Goal: Check status: Check status

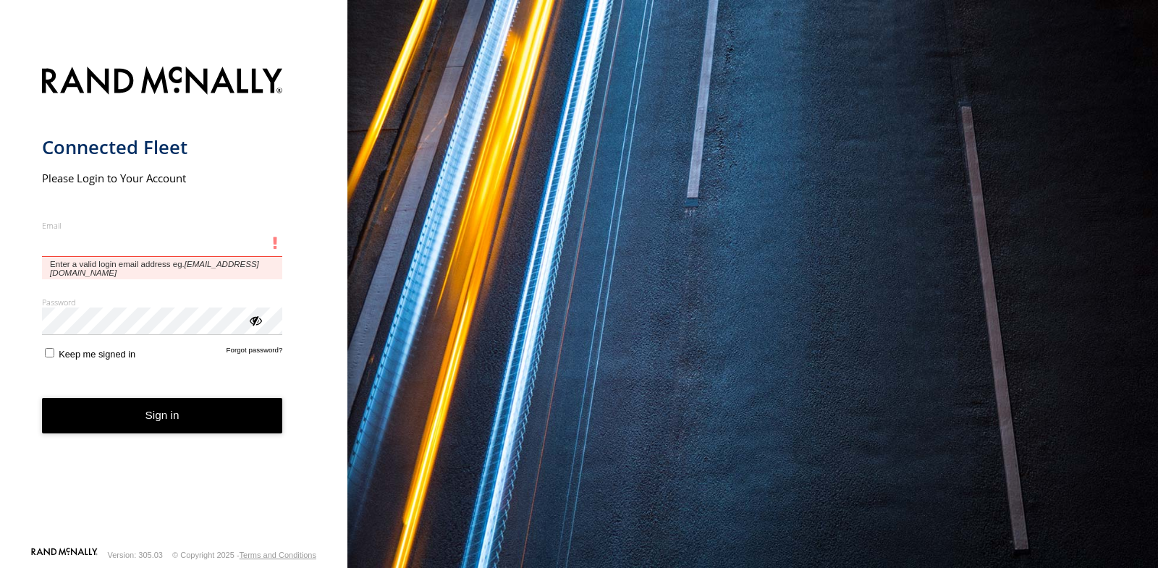
paste input "**********"
type input "**********"
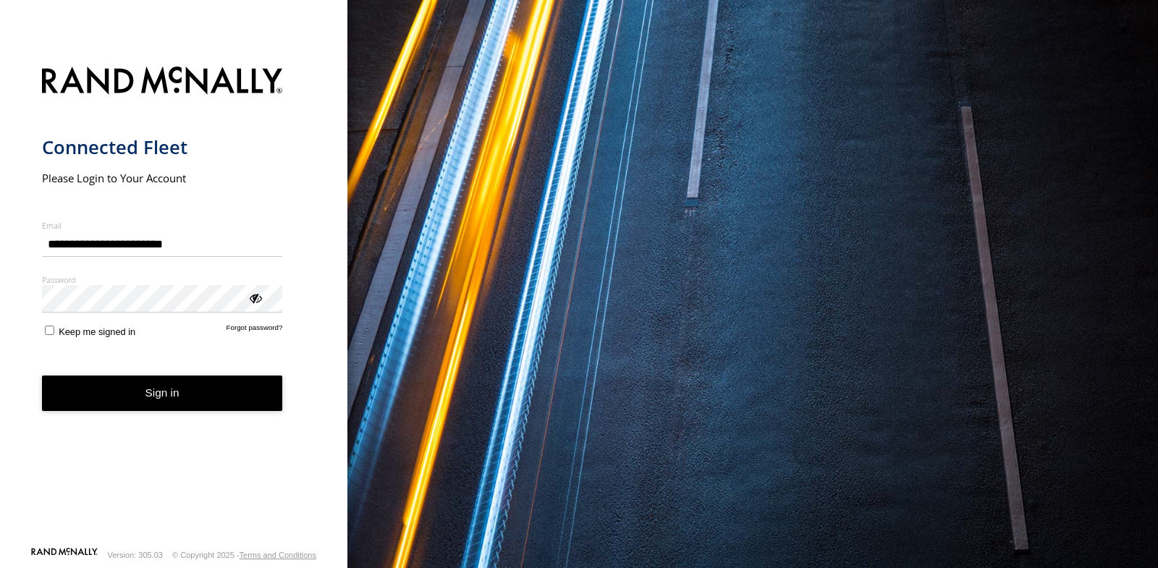
click at [139, 398] on button "Sign in" at bounding box center [162, 393] width 241 height 35
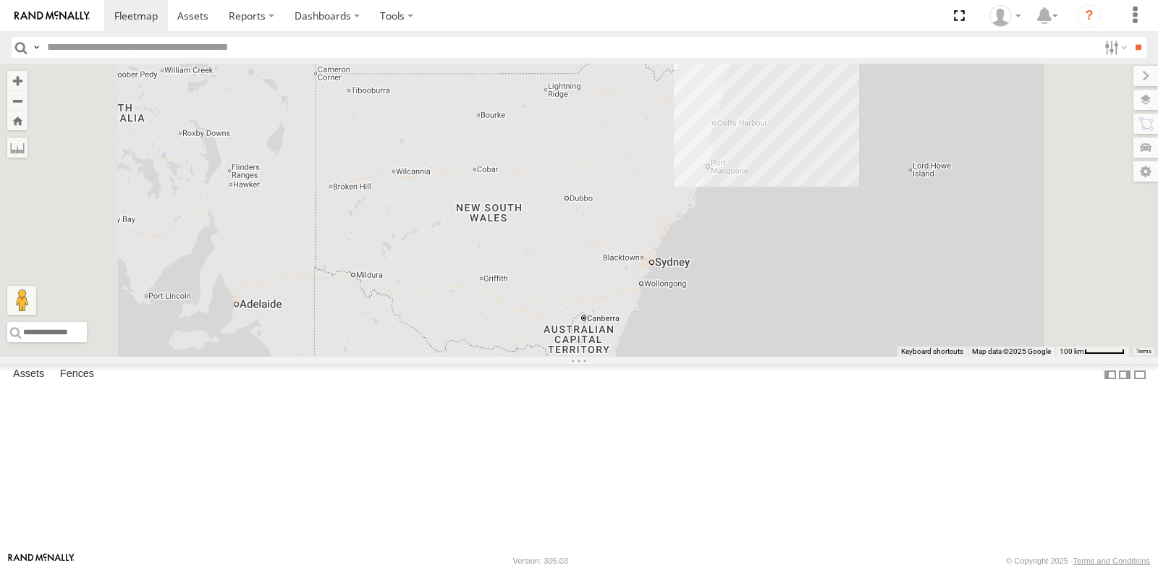
click at [0, 0] on div "RED MG3 800DQ6 - [GEOGRAPHIC_DATA]" at bounding box center [0, 0] width 0 height 0
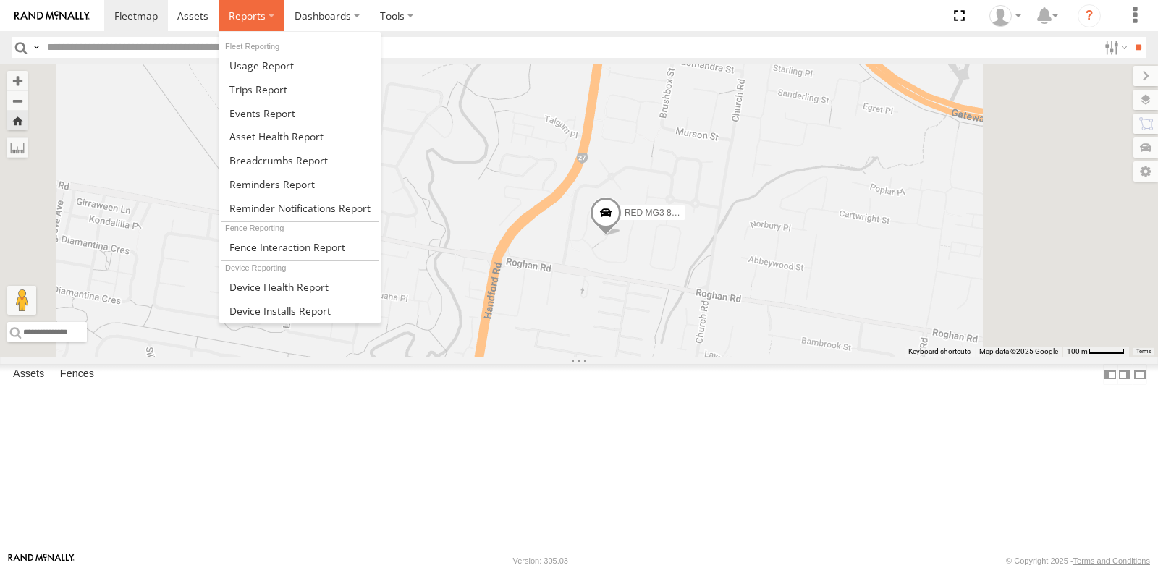
click at [253, 12] on span at bounding box center [247, 16] width 37 height 14
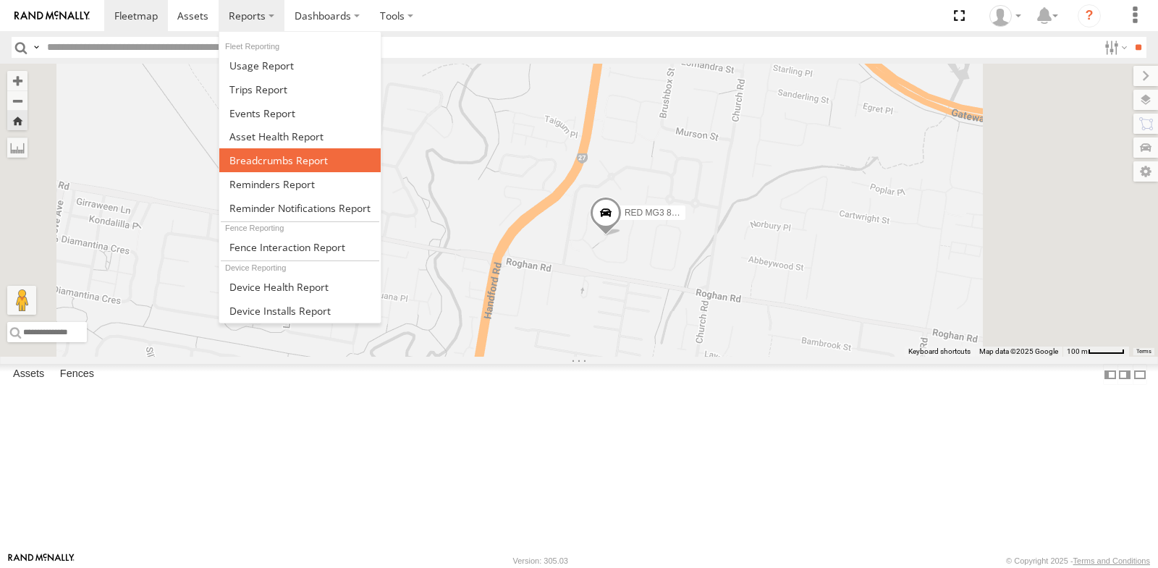
click at [241, 155] on span at bounding box center [278, 160] width 98 height 14
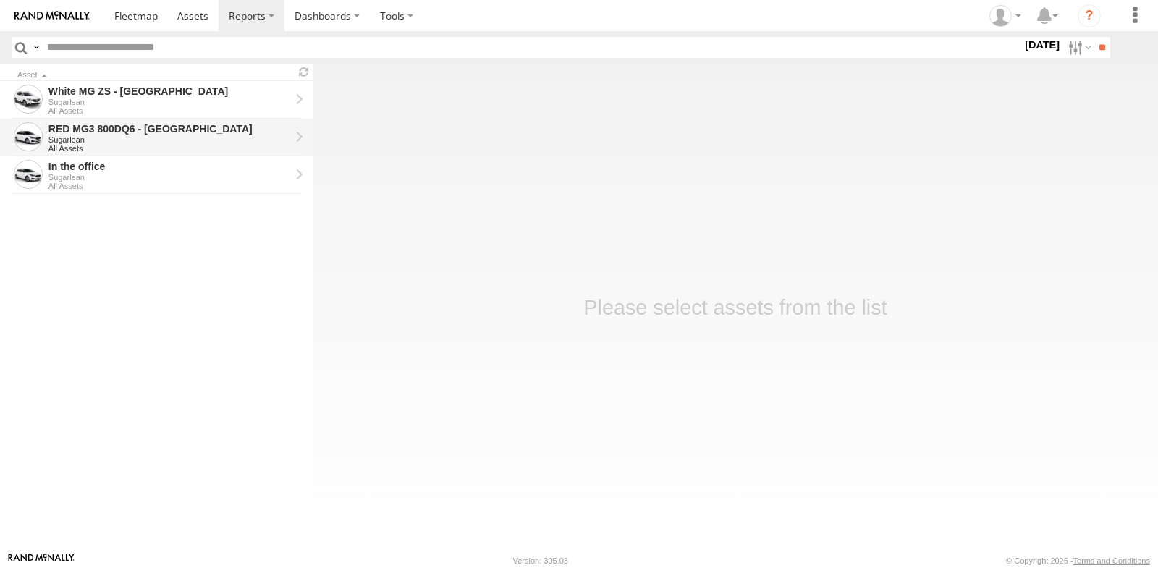
click at [136, 139] on div "Sugarlean" at bounding box center [170, 139] width 242 height 9
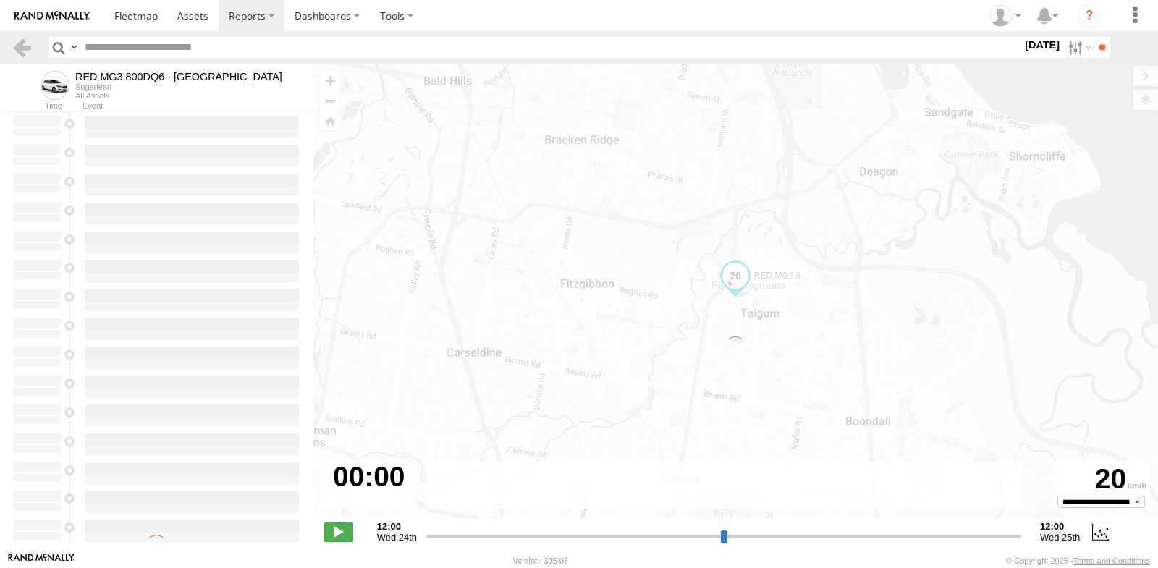
type input "**********"
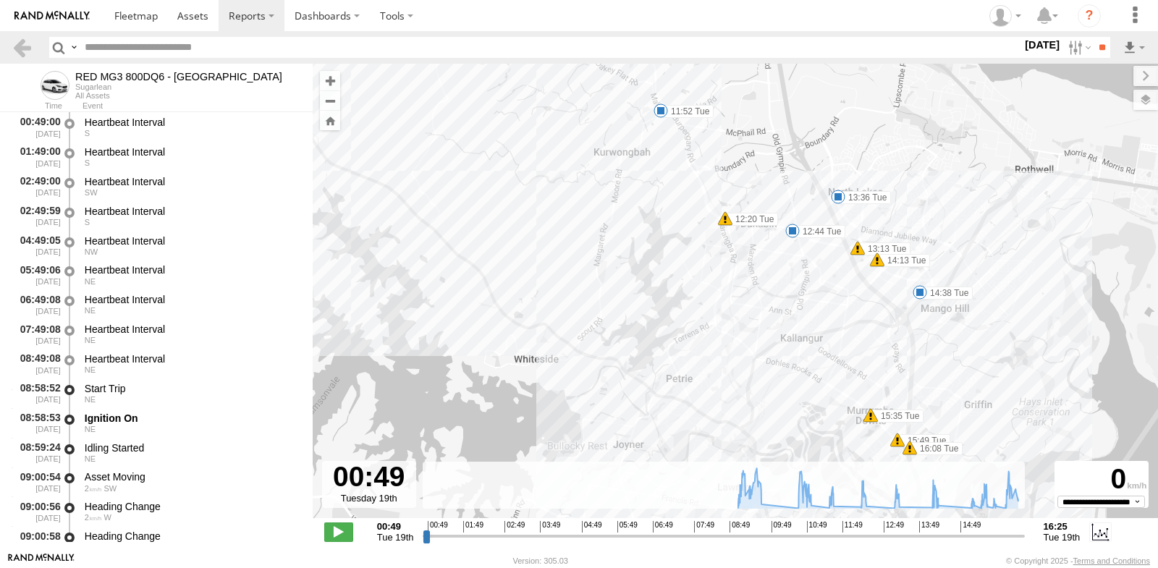
drag, startPoint x: 1000, startPoint y: 248, endPoint x: 986, endPoint y: 326, distance: 79.4
click at [986, 326] on div "RED MG3 800DQ6 - QLD North 09:05 Tue 09:05 Tue 09:54 Tue 10:04 Tue 10:14 Tue 10…" at bounding box center [736, 299] width 846 height 470
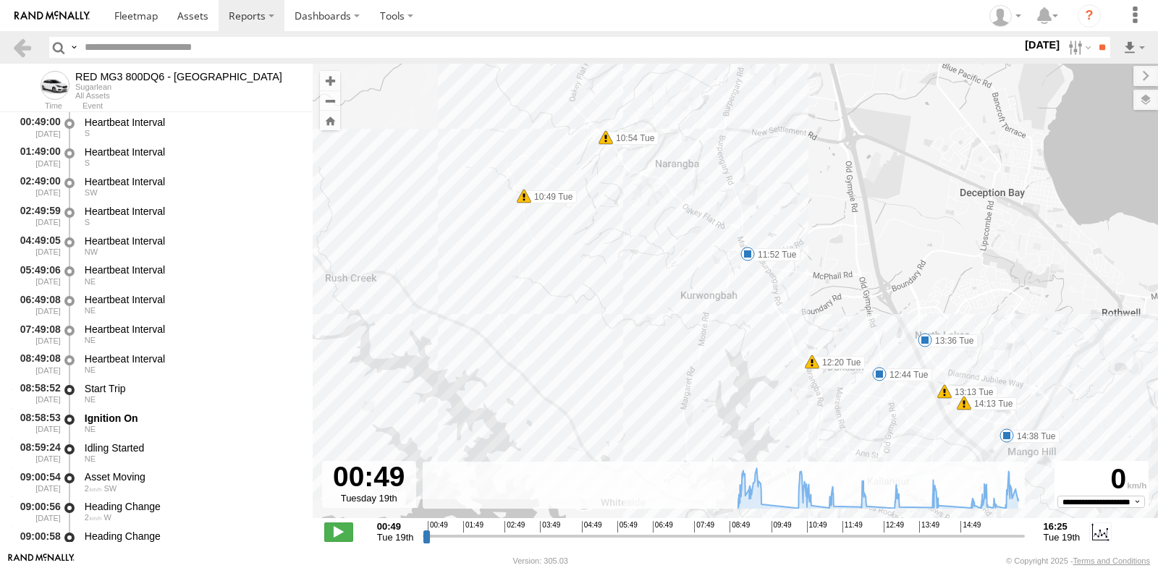
drag, startPoint x: 626, startPoint y: 227, endPoint x: 713, endPoint y: 372, distance: 169.5
click at [713, 372] on div "RED MG3 800DQ6 - QLD North 09:05 Tue 09:05 Tue 09:54 Tue 10:04 Tue 10:14 Tue 10…" at bounding box center [736, 299] width 846 height 470
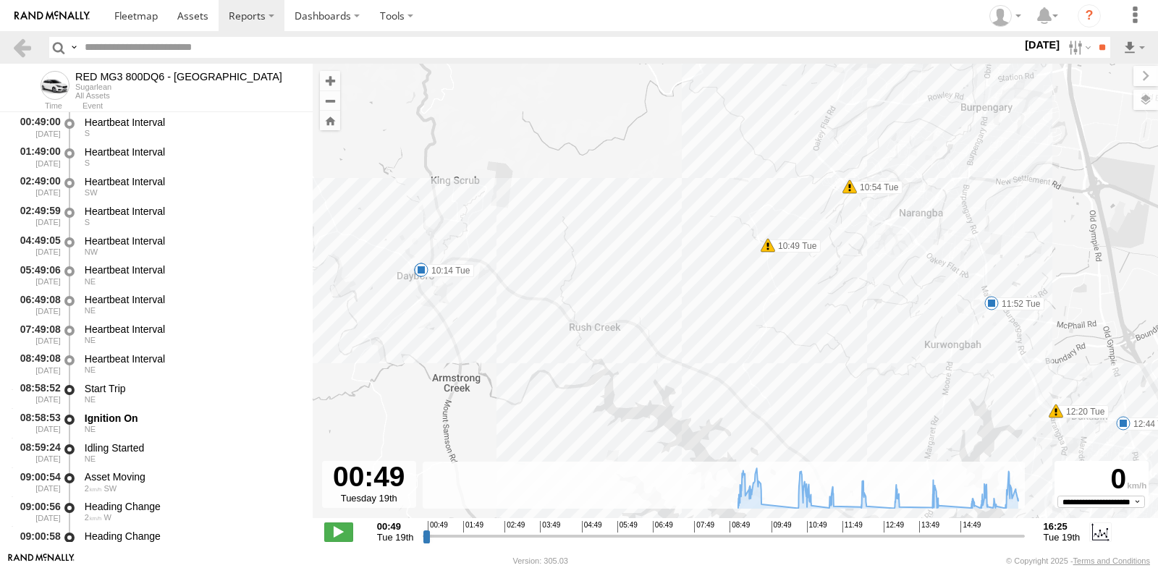
drag, startPoint x: 713, startPoint y: 372, endPoint x: 964, endPoint y: 416, distance: 254.9
click at [964, 416] on div "RED MG3 800DQ6 - QLD North 09:05 Tue 09:05 Tue 09:54 Tue 10:04 Tue 10:14 Tue 10…" at bounding box center [736, 299] width 846 height 470
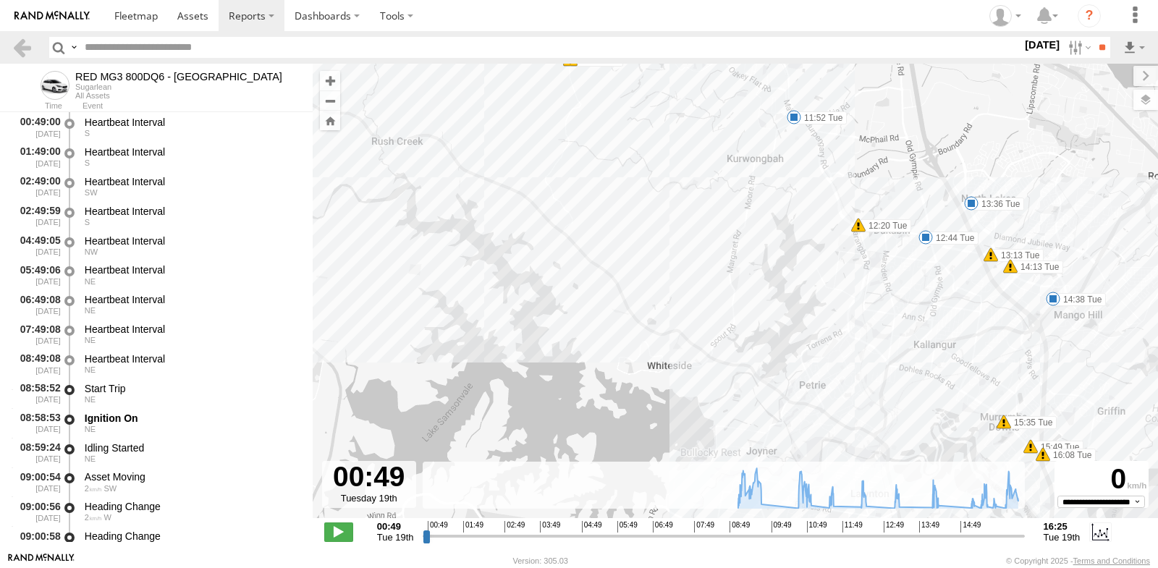
drag, startPoint x: 932, startPoint y: 351, endPoint x: 733, endPoint y: 163, distance: 274.0
click at [733, 163] on div "RED MG3 800DQ6 - QLD North 09:05 Tue 09:05 Tue 09:54 Tue 10:04 Tue 10:14 Tue 10…" at bounding box center [736, 299] width 846 height 470
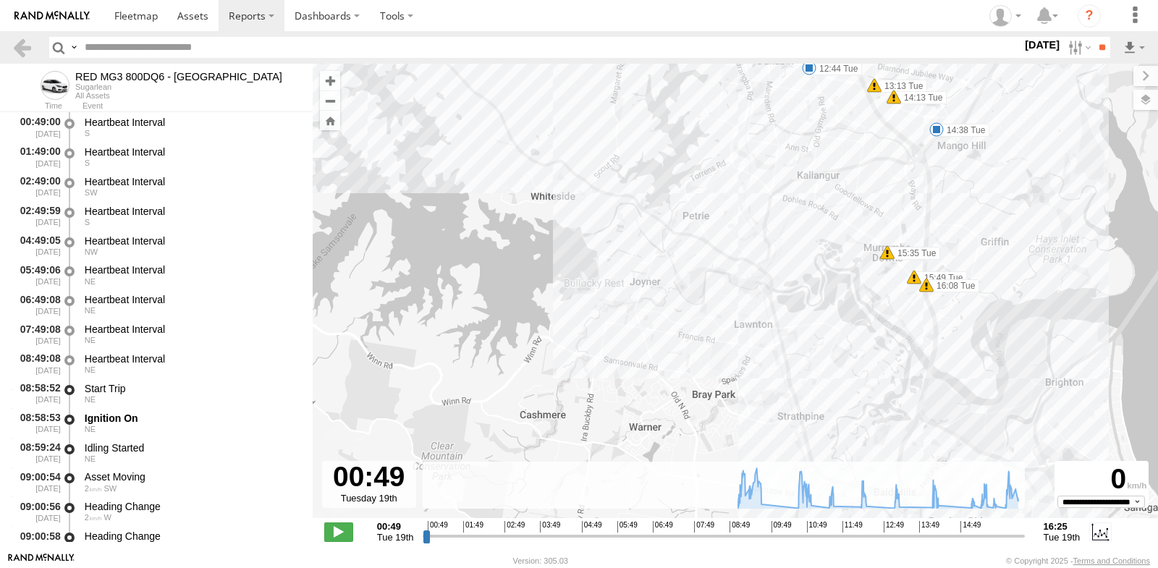
drag, startPoint x: 1029, startPoint y: 373, endPoint x: 880, endPoint y: 153, distance: 265.2
click at [880, 154] on div "RED MG3 800DQ6 - QLD North 09:05 Tue 09:05 Tue 09:54 Tue 10:04 Tue 10:14 Tue 10…" at bounding box center [736, 299] width 846 height 470
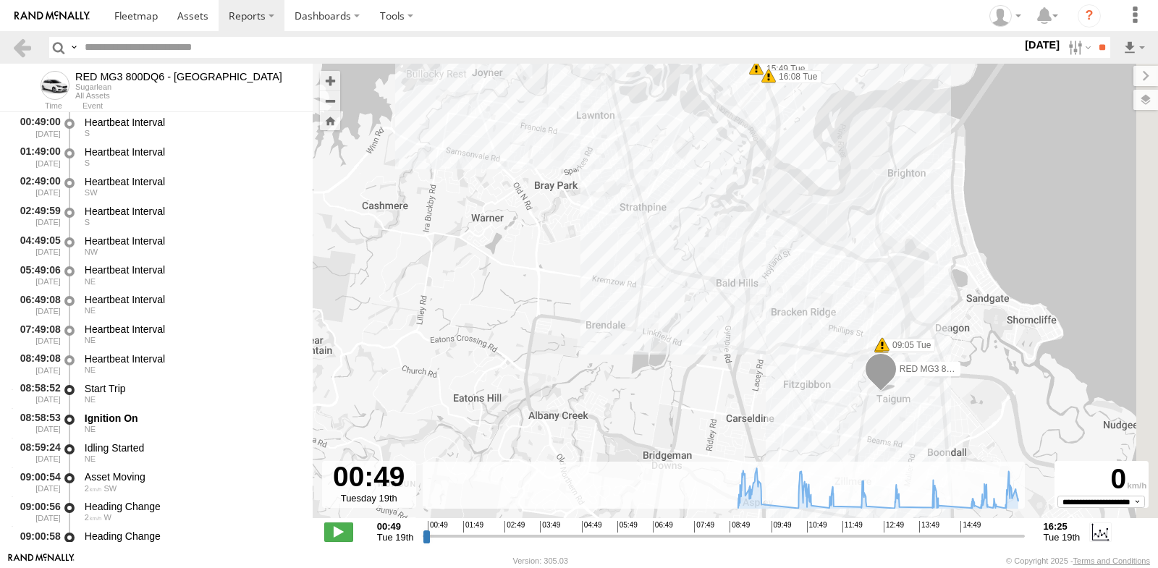
drag, startPoint x: 1056, startPoint y: 350, endPoint x: 930, endPoint y: 181, distance: 210.5
click at [930, 181] on div "RED MG3 800DQ6 - QLD North 09:05 Tue 09:05 Tue 09:54 Tue 10:04 Tue 10:14 Tue 10…" at bounding box center [736, 299] width 846 height 470
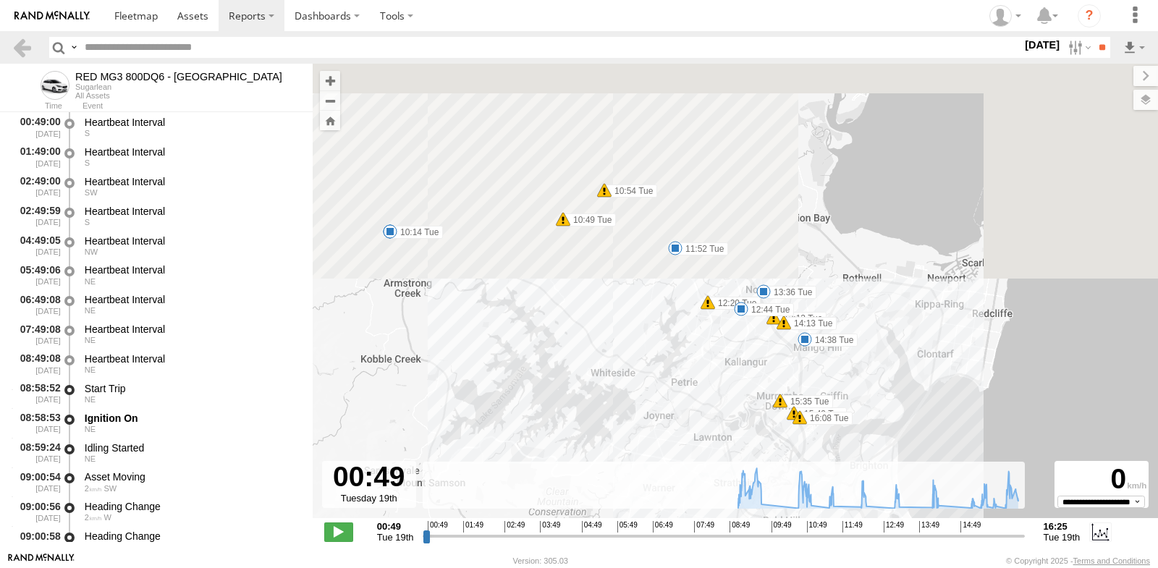
drag, startPoint x: 740, startPoint y: 114, endPoint x: 798, endPoint y: 376, distance: 267.7
click at [798, 376] on div "RED MG3 800DQ6 - QLD North 09:05 Tue 09:05 Tue 09:54 Tue 10:04 Tue 10:14 Tue 10…" at bounding box center [736, 299] width 846 height 470
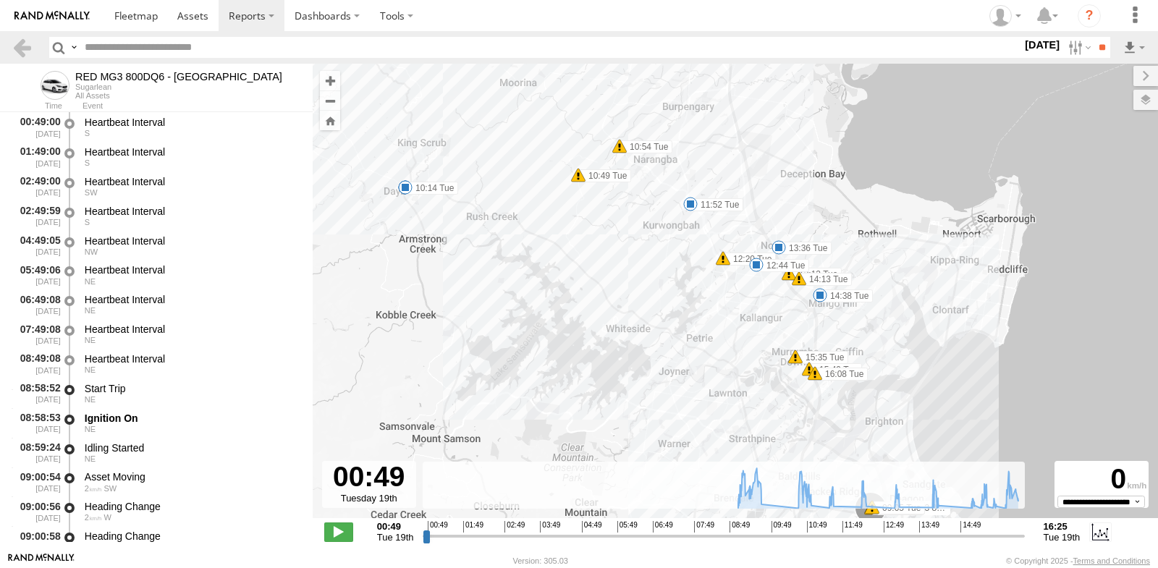
drag, startPoint x: 485, startPoint y: 311, endPoint x: 500, endPoint y: 264, distance: 49.4
click at [500, 264] on div "RED MG3 800DQ6 - QLD North 09:05 Tue 09:05 Tue 09:54 Tue 10:04 Tue 10:14 Tue 10…" at bounding box center [736, 299] width 846 height 470
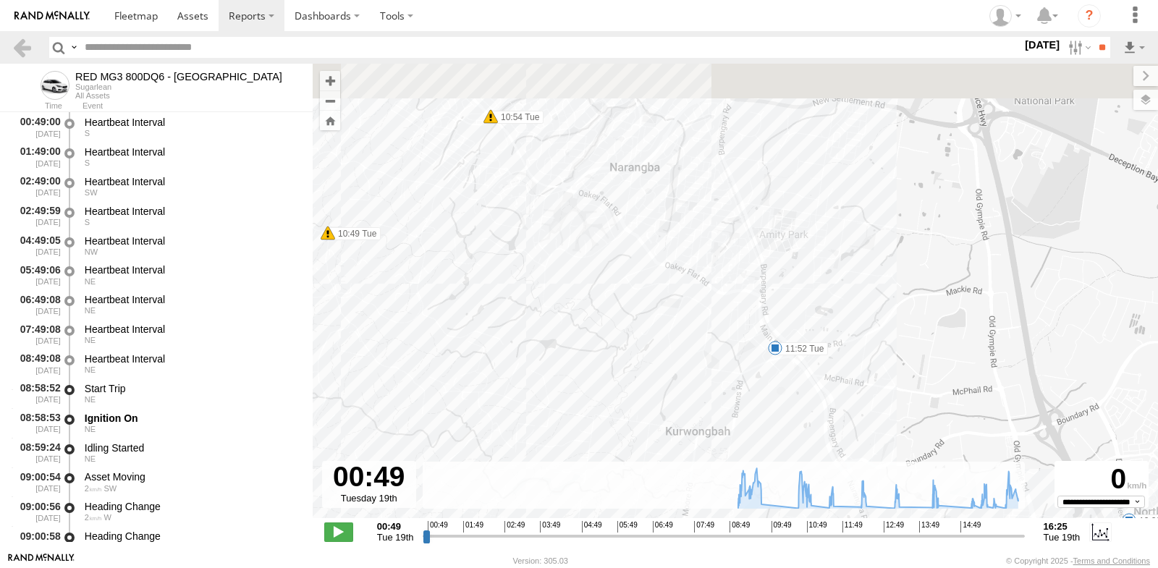
drag, startPoint x: 777, startPoint y: 146, endPoint x: 784, endPoint y: 238, distance: 92.2
click at [784, 238] on div "RED MG3 800DQ6 - QLD North 09:05 Tue 09:05 Tue 09:54 Tue 10:04 Tue 10:14 Tue 10…" at bounding box center [736, 299] width 846 height 470
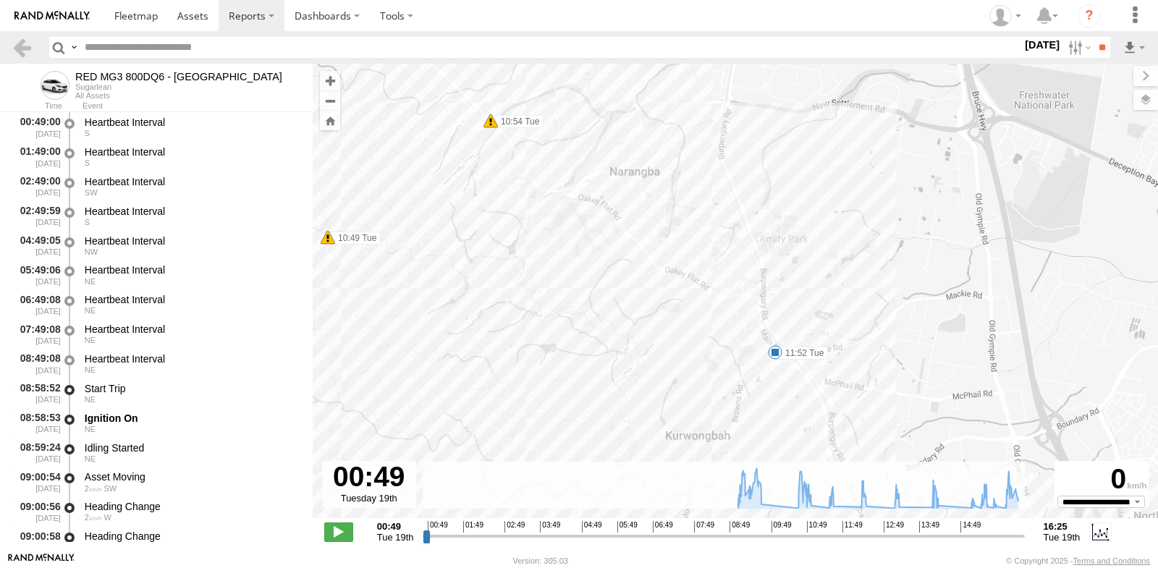
click at [775, 352] on span at bounding box center [775, 352] width 14 height 14
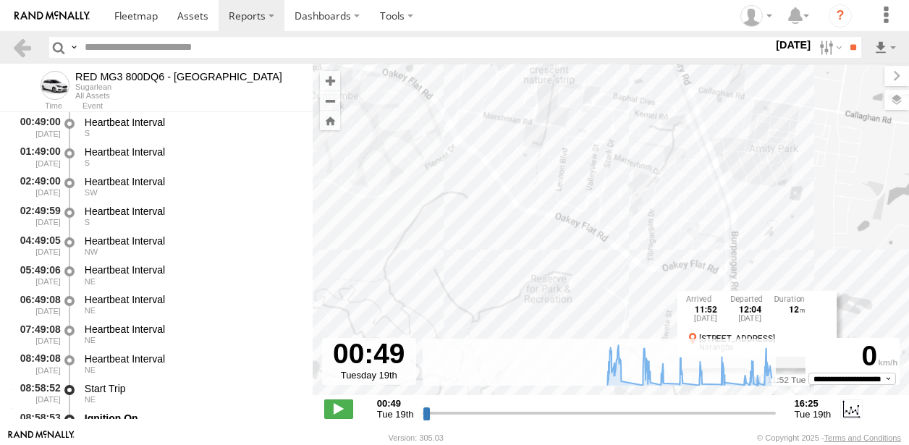
drag, startPoint x: 444, startPoint y: 164, endPoint x: 513, endPoint y: 235, distance: 98.8
click at [513, 235] on div "RED MG3 800DQ6 - [GEOGRAPHIC_DATA] 09:05 Tue 09:05 Tue 09:54 Tue 10:04 Tue 10:1…" at bounding box center [611, 237] width 596 height 347
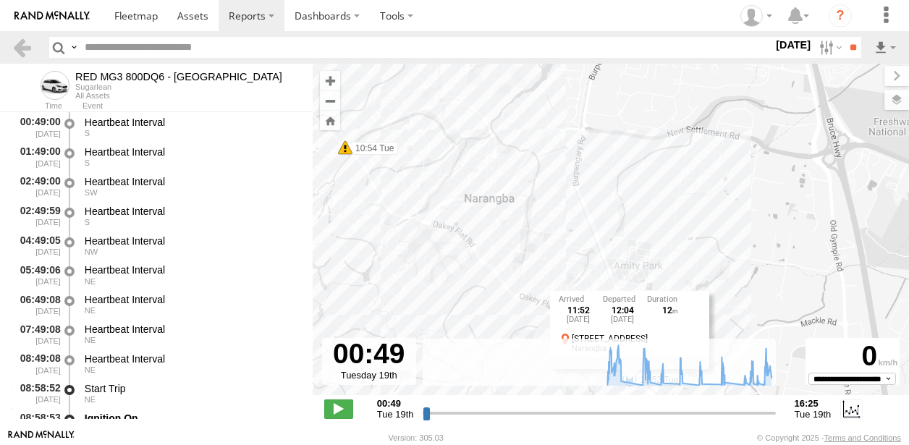
drag, startPoint x: 589, startPoint y: 131, endPoint x: 583, endPoint y: 211, distance: 79.8
click at [583, 211] on div "RED MG3 800DQ6 - [GEOGRAPHIC_DATA] 09:05 Tue 09:05 Tue 09:54 Tue 10:04 Tue 10:1…" at bounding box center [611, 237] width 596 height 347
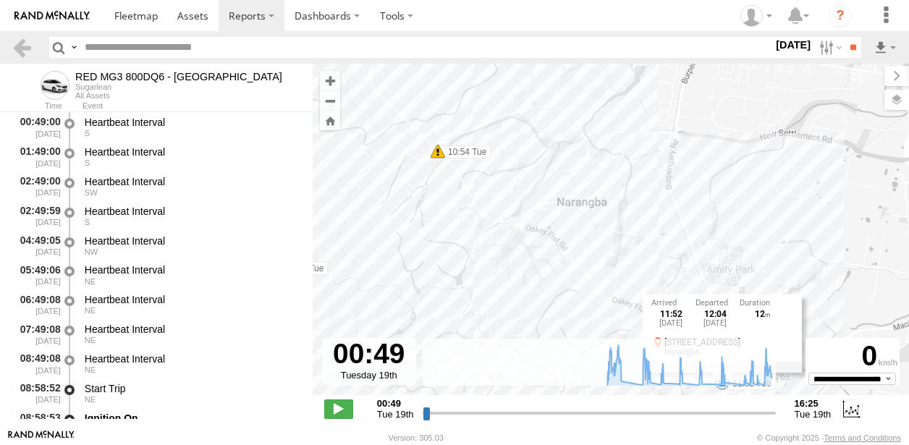
drag, startPoint x: 462, startPoint y: 198, endPoint x: 557, endPoint y: 199, distance: 94.8
click at [557, 199] on div "RED MG3 800DQ6 - [GEOGRAPHIC_DATA] 09:05 Tue 09:05 Tue 09:54 Tue 10:04 Tue 10:1…" at bounding box center [611, 237] width 596 height 347
click at [437, 148] on span at bounding box center [438, 151] width 14 height 14
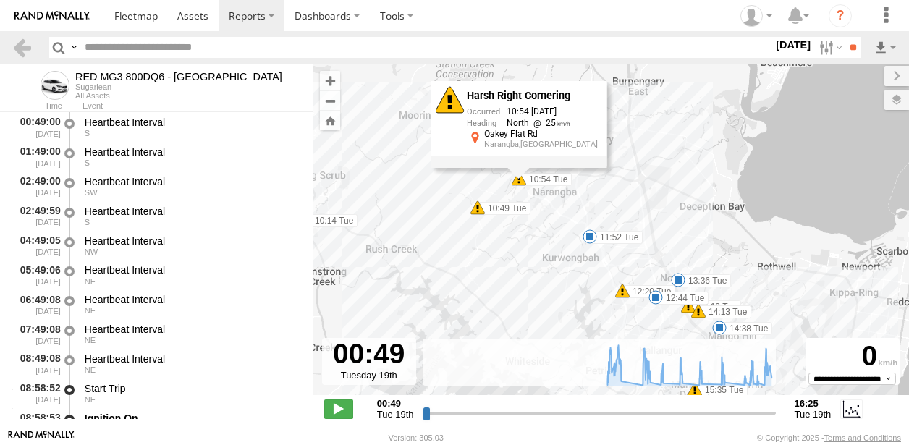
drag, startPoint x: 408, startPoint y: 235, endPoint x: 507, endPoint y: 235, distance: 98.5
click at [507, 235] on div "RED MG3 800DQ6 - [GEOGRAPHIC_DATA] 09:05 Tue 09:05 Tue 09:54 Tue 10:04 Tue 10:1…" at bounding box center [611, 237] width 596 height 347
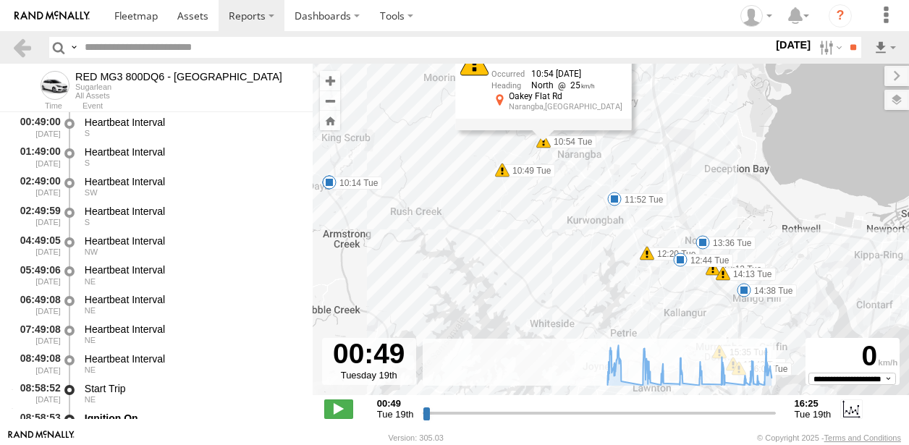
drag, startPoint x: 402, startPoint y: 267, endPoint x: 419, endPoint y: 226, distance: 44.5
click at [419, 226] on div "RED MG3 800DQ6 - [GEOGRAPHIC_DATA] 09:05 Tue 09:05 Tue 09:54 Tue 10:04 Tue 10:1…" at bounding box center [611, 237] width 596 height 347
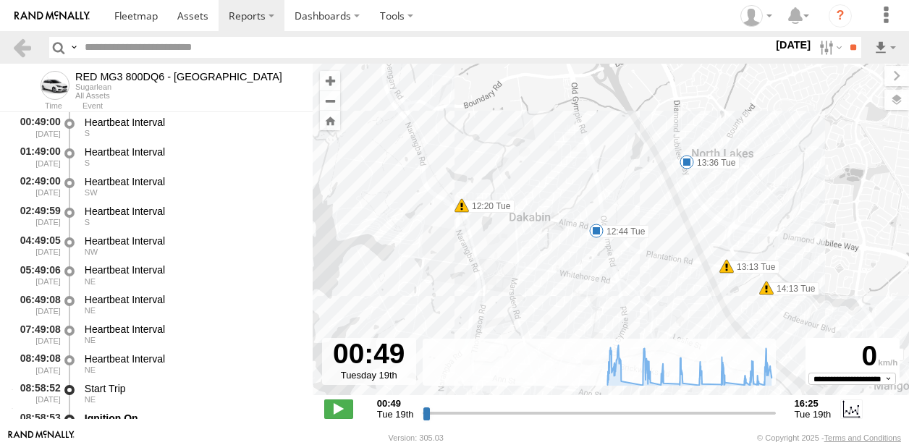
drag, startPoint x: 591, startPoint y: 244, endPoint x: 368, endPoint y: 187, distance: 230.7
click at [368, 187] on div "RED MG3 800DQ6 - [GEOGRAPHIC_DATA] 09:05 Tue 09:05 Tue 09:54 Tue 10:04 Tue 10:1…" at bounding box center [611, 237] width 596 height 347
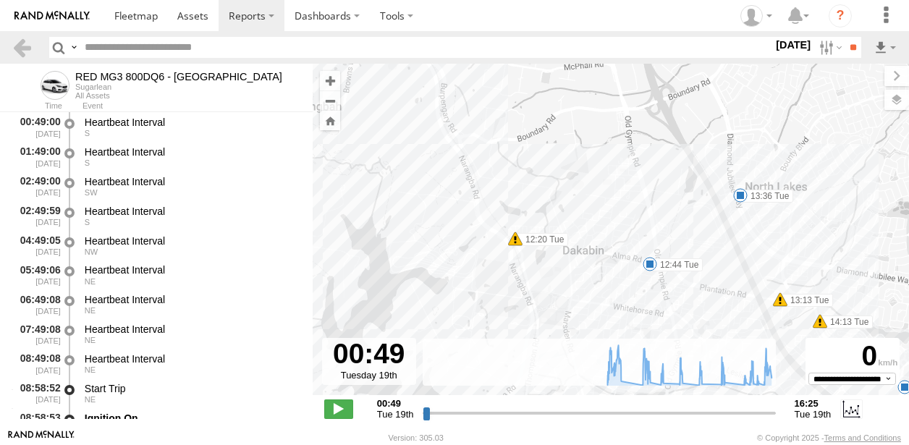
drag, startPoint x: 675, startPoint y: 300, endPoint x: 735, endPoint y: 333, distance: 68.1
click at [735, 333] on div "RED MG3 800DQ6 - [GEOGRAPHIC_DATA] 09:05 Tue 09:05 Tue 09:54 Tue 10:04 Tue 10:1…" at bounding box center [611, 237] width 596 height 347
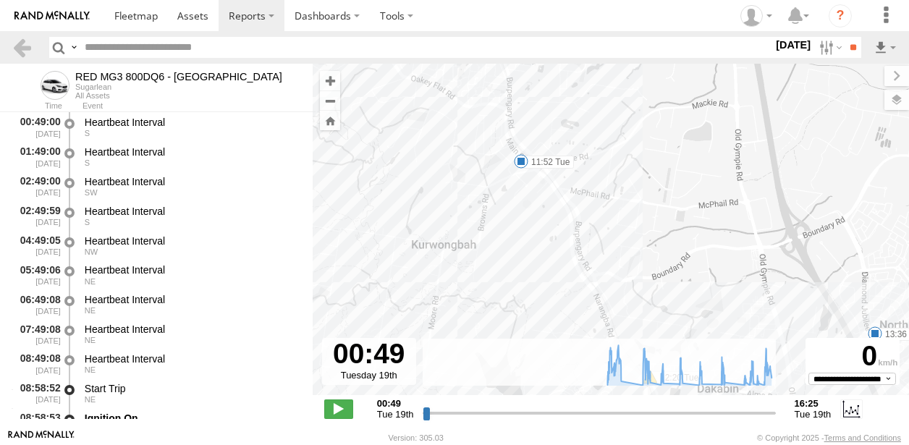
drag, startPoint x: 617, startPoint y: 181, endPoint x: 769, endPoint y: 332, distance: 213.5
click at [769, 332] on div "RED MG3 800DQ6 - [GEOGRAPHIC_DATA] 09:05 Tue 09:05 Tue 09:54 Tue 10:04 Tue 10:1…" at bounding box center [611, 237] width 596 height 347
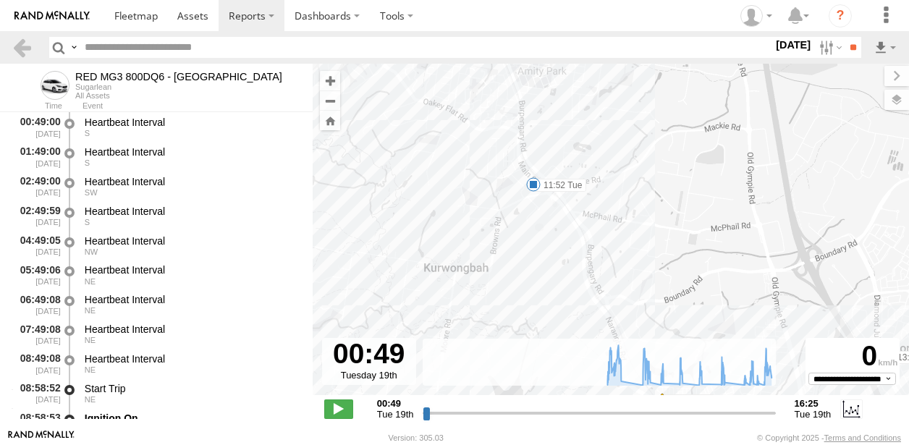
drag, startPoint x: 562, startPoint y: 245, endPoint x: 555, endPoint y: 264, distance: 20.4
click at [555, 264] on div "RED MG3 800DQ6 - [GEOGRAPHIC_DATA] 09:05 Tue 09:05 Tue 09:54 Tue 10:04 Tue 10:1…" at bounding box center [611, 237] width 596 height 347
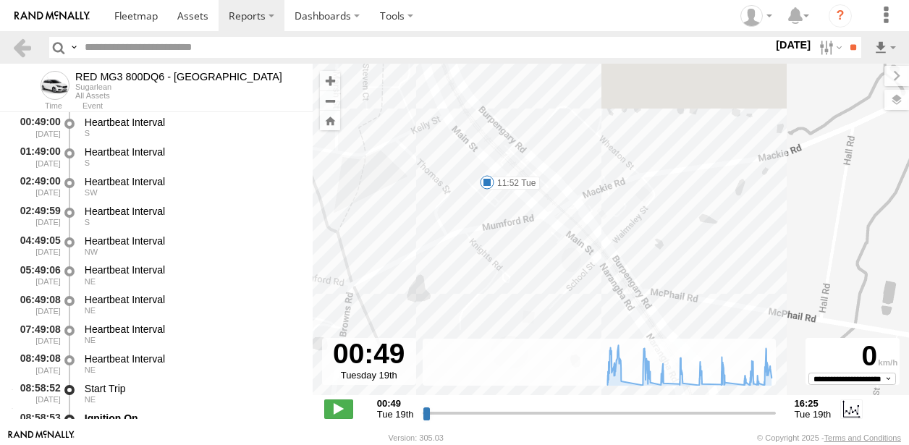
drag, startPoint x: 544, startPoint y: 114, endPoint x: 557, endPoint y: 313, distance: 200.2
click at [557, 313] on div "RED MG3 800DQ6 - [GEOGRAPHIC_DATA] 09:05 Tue 09:05 Tue 09:54 Tue 10:04 Tue 10:1…" at bounding box center [611, 237] width 596 height 347
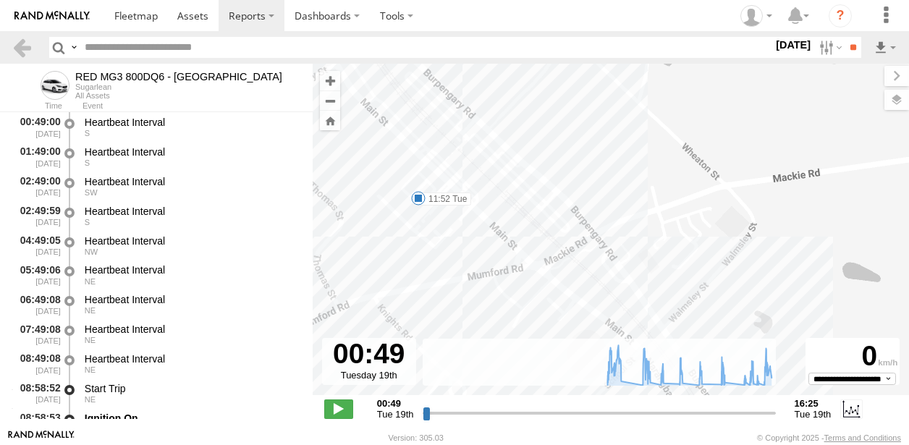
drag, startPoint x: 366, startPoint y: 154, endPoint x: 415, endPoint y: 271, distance: 126.5
click at [415, 271] on div "RED MG3 800DQ6 - [GEOGRAPHIC_DATA] 09:05 Tue 09:05 Tue 09:54 Tue 10:04 Tue 10:1…" at bounding box center [611, 237] width 596 height 347
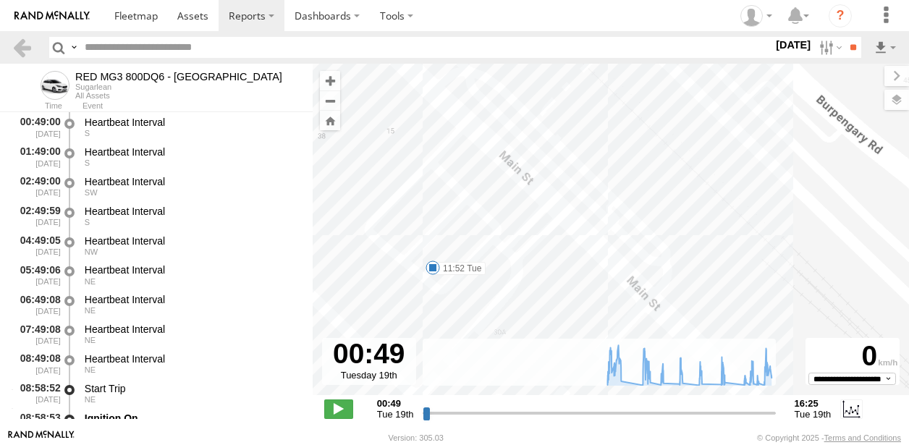
drag, startPoint x: 468, startPoint y: 193, endPoint x: 464, endPoint y: 300, distance: 107.9
click at [464, 300] on div "RED MG3 800DQ6 - [GEOGRAPHIC_DATA] 09:05 Tue 09:05 Tue 09:54 Tue 10:04 Tue 10:1…" at bounding box center [611, 237] width 596 height 347
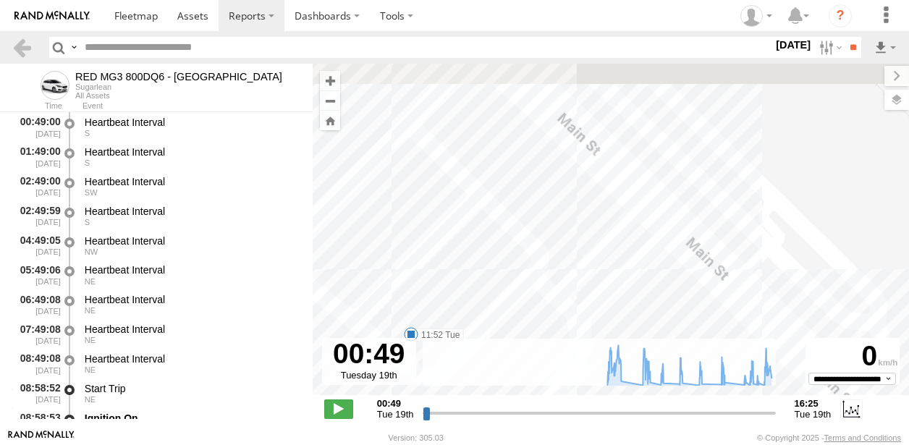
drag, startPoint x: 478, startPoint y: 240, endPoint x: 506, endPoint y: 346, distance: 109.9
click at [506, 346] on div "← Move left → Move right ↑ Move up ↓ Move down + Zoom in - Zoom out Home Jump l…" at bounding box center [611, 247] width 596 height 366
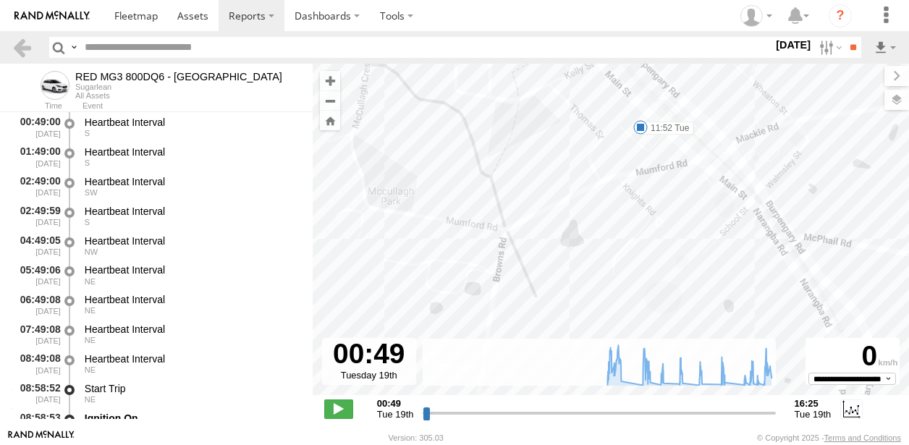
drag, startPoint x: 555, startPoint y: 271, endPoint x: 594, endPoint y: 104, distance: 171.9
click at [594, 104] on div "RED MG3 800DQ6 - [GEOGRAPHIC_DATA] 09:05 Tue 09:05 Tue 09:54 Tue 10:04 Tue 10:1…" at bounding box center [611, 237] width 596 height 347
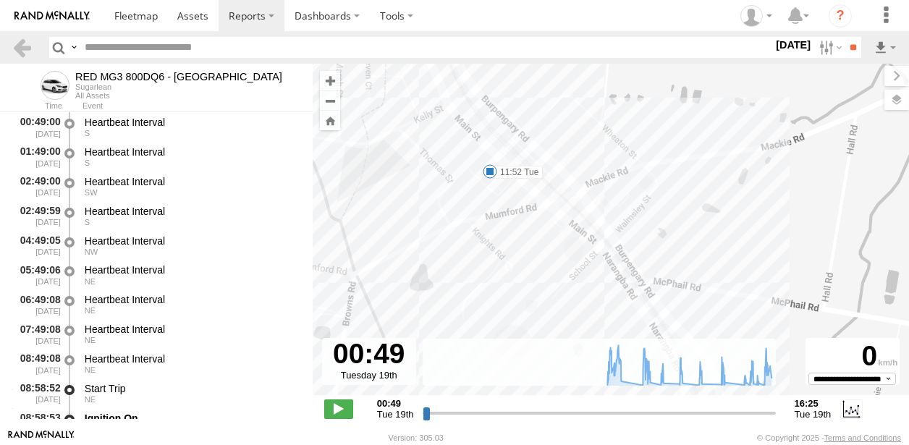
drag, startPoint x: 610, startPoint y: 213, endPoint x: 460, endPoint y: 256, distance: 156.7
click at [460, 256] on div "RED MG3 800DQ6 - [GEOGRAPHIC_DATA] 09:05 Tue 09:05 Tue 09:54 Tue 10:04 Tue 10:1…" at bounding box center [611, 237] width 596 height 347
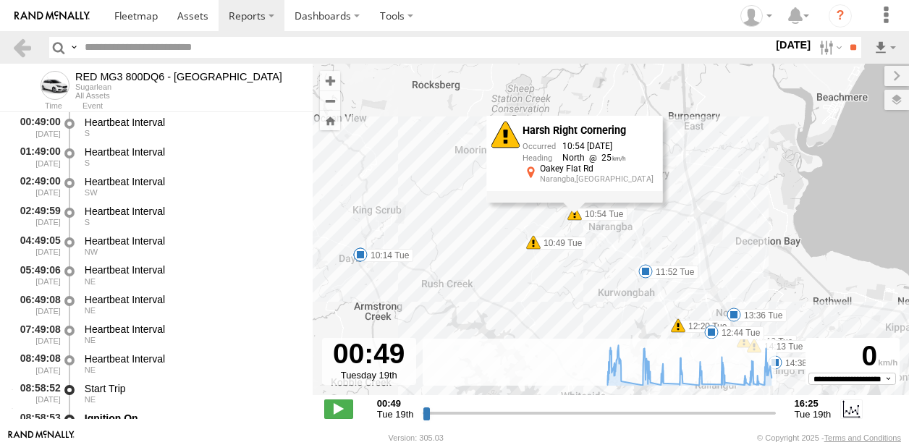
drag, startPoint x: 735, startPoint y: 145, endPoint x: 746, endPoint y: 214, distance: 70.3
click at [746, 214] on div "RED MG3 800DQ6 - [GEOGRAPHIC_DATA] 09:05 Tue 09:05 Tue 09:54 Tue 10:04 Tue 10:1…" at bounding box center [611, 237] width 596 height 347
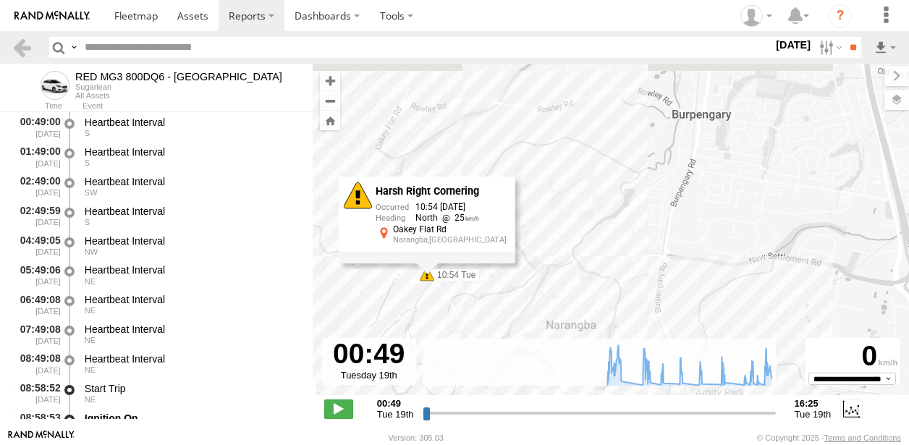
drag, startPoint x: 608, startPoint y: 206, endPoint x: 763, endPoint y: 292, distance: 177.6
click at [763, 292] on div "RED MG3 800DQ6 - [GEOGRAPHIC_DATA] 09:05 Tue 09:05 Tue 09:54 Tue 10:04 Tue 10:1…" at bounding box center [611, 237] width 596 height 347
click at [542, 181] on div "RED MG3 800DQ6 - [GEOGRAPHIC_DATA] 09:05 Tue 09:05 Tue 09:54 Tue 10:04 Tue 10:1…" at bounding box center [611, 237] width 596 height 347
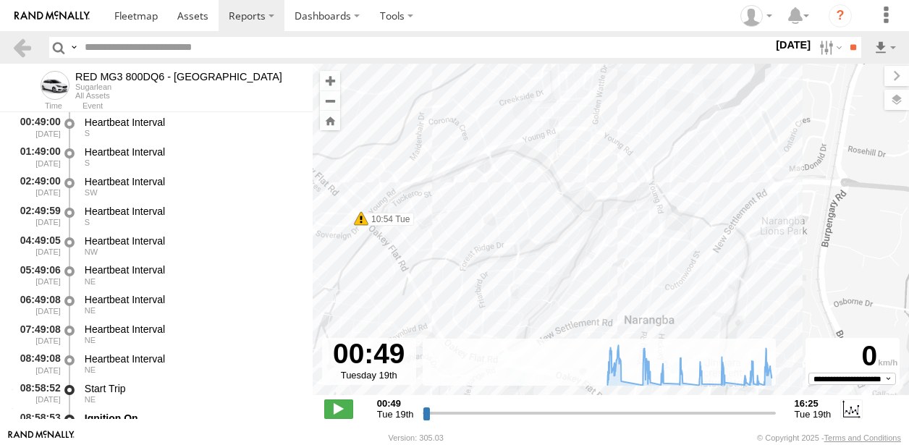
drag, startPoint x: 625, startPoint y: 199, endPoint x: 661, endPoint y: 98, distance: 106.9
click at [661, 98] on div "RED MG3 800DQ6 - QLD North 09:05 Tue 09:05 Tue 09:54 Tue 10:04 Tue 10:14 Tue 10…" at bounding box center [611, 237] width 596 height 347
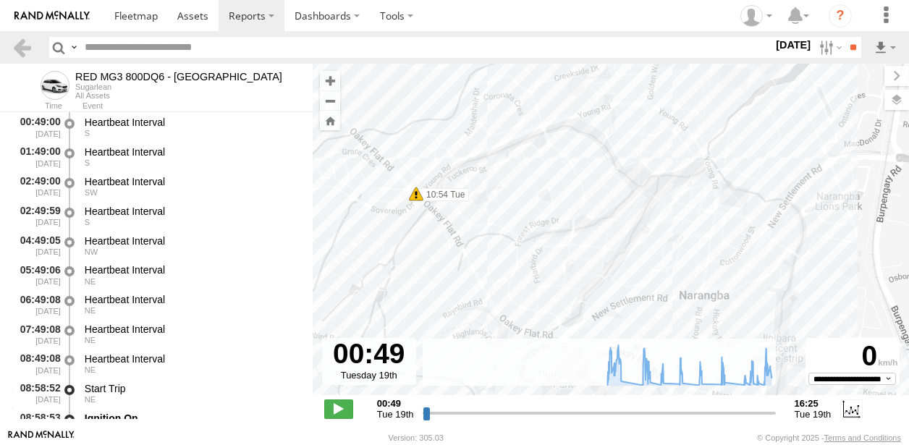
drag, startPoint x: 622, startPoint y: 224, endPoint x: 667, endPoint y: 234, distance: 45.9
click at [667, 234] on div "RED MG3 800DQ6 - QLD North 09:05 Tue 09:05 Tue 09:54 Tue 10:04 Tue 10:14 Tue 10…" at bounding box center [611, 237] width 596 height 347
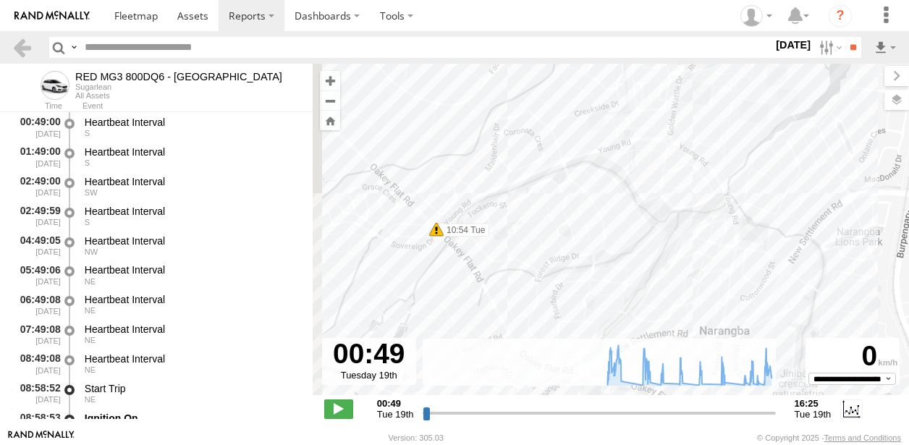
drag, startPoint x: 397, startPoint y: 225, endPoint x: 418, endPoint y: 266, distance: 45.3
click at [418, 266] on div "RED MG3 800DQ6 - QLD North 09:05 Tue 09:05 Tue 09:54 Tue 10:04 Tue 10:14 Tue 10…" at bounding box center [611, 237] width 596 height 347
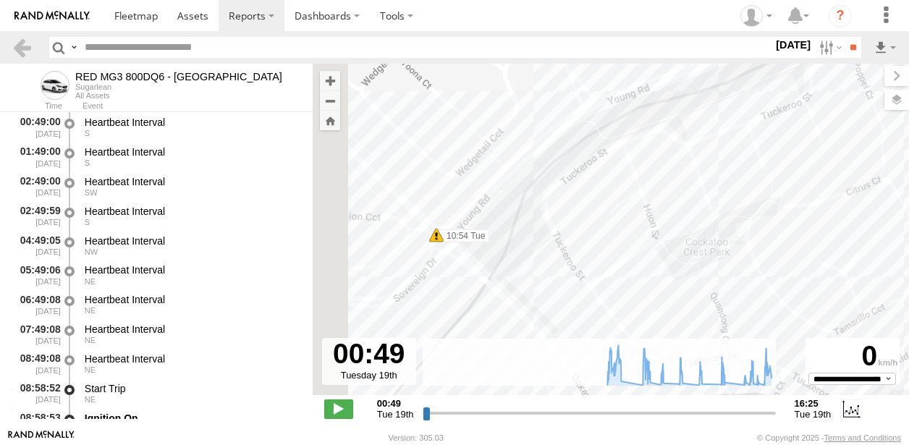
drag, startPoint x: 464, startPoint y: 232, endPoint x: 547, endPoint y: 250, distance: 84.3
click at [547, 250] on div "RED MG3 800DQ6 - QLD North 09:05 Tue 09:05 Tue 09:54 Tue 10:04 Tue 10:14 Tue 10…" at bounding box center [611, 237] width 596 height 347
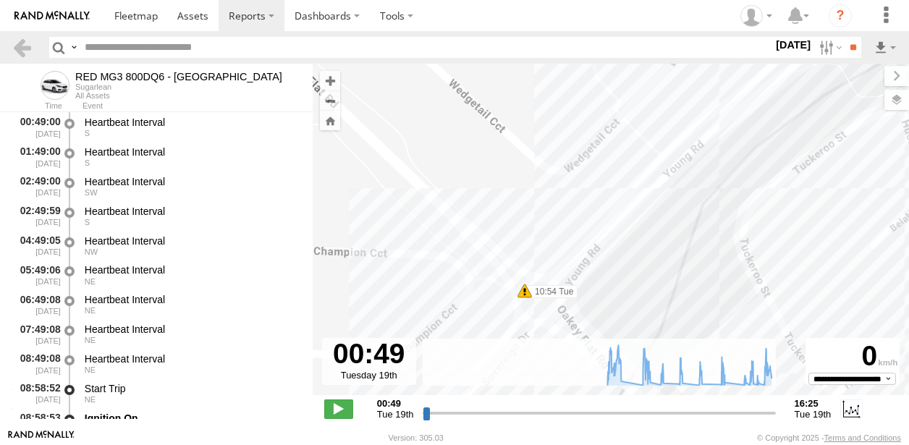
drag, startPoint x: 520, startPoint y: 248, endPoint x: 636, endPoint y: 319, distance: 135.8
click at [636, 319] on div "RED MG3 800DQ6 - QLD North 09:05 Tue 09:05 Tue 09:54 Tue 10:04 Tue 10:14 Tue 10…" at bounding box center [611, 237] width 596 height 347
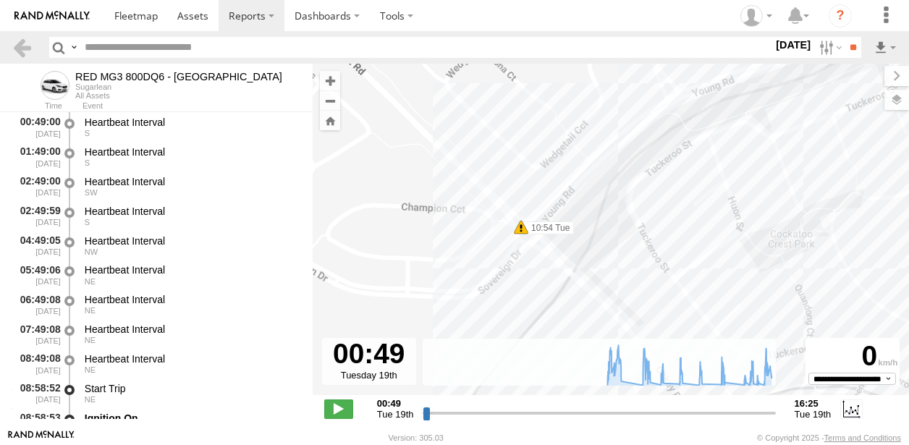
drag, startPoint x: 677, startPoint y: 312, endPoint x: 615, endPoint y: 235, distance: 98.9
click at [615, 235] on div "RED MG3 800DQ6 - QLD North 09:05 Tue 09:05 Tue 09:54 Tue 10:04 Tue 10:14 Tue 10…" at bounding box center [611, 237] width 596 height 347
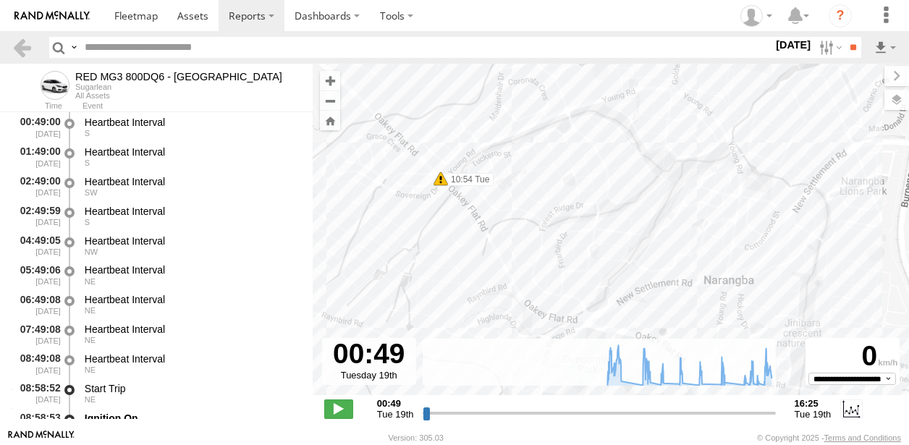
drag, startPoint x: 673, startPoint y: 233, endPoint x: 591, endPoint y: 183, distance: 96.5
click at [591, 183] on div "RED MG3 800DQ6 - QLD North 09:05 Tue 09:05 Tue 09:54 Tue 10:04 Tue 10:14 Tue 10…" at bounding box center [611, 237] width 596 height 347
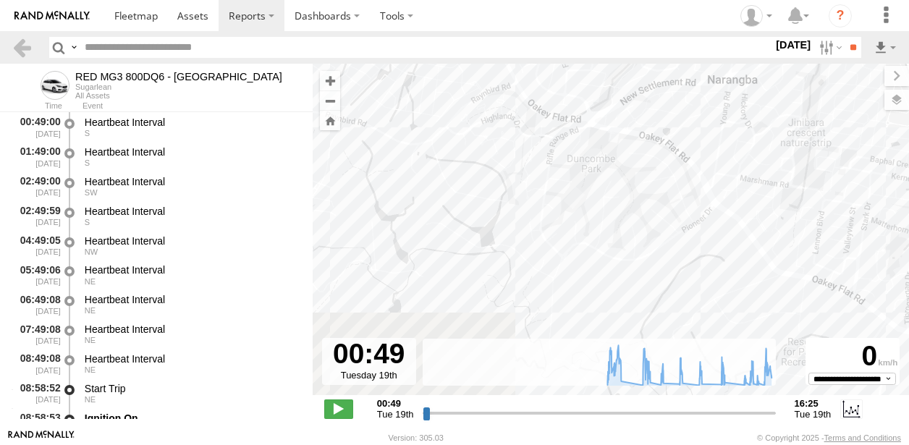
drag, startPoint x: 637, startPoint y: 266, endPoint x: 638, endPoint y: 51, distance: 215.0
click at [638, 51] on body "?" at bounding box center [454, 222] width 909 height 445
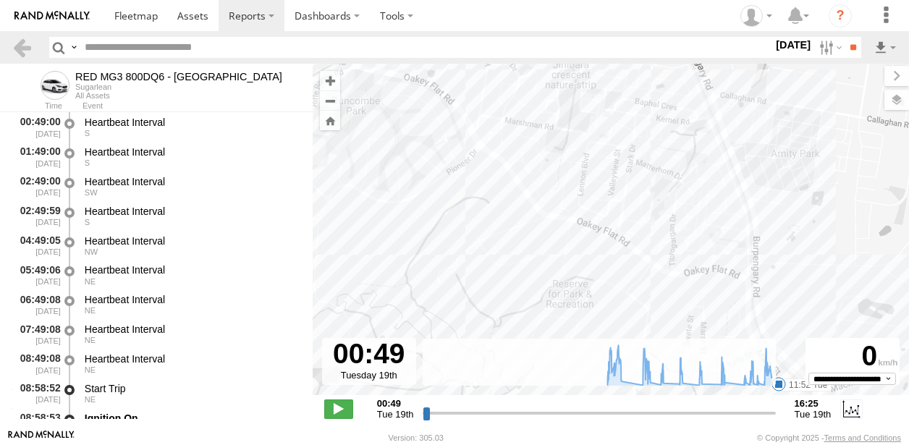
drag, startPoint x: 736, startPoint y: 190, endPoint x: 500, endPoint y: 172, distance: 236.7
click at [500, 172] on div "RED MG3 800DQ6 - QLD North 09:05 Tue 09:05 Tue 09:54 Tue 10:04 Tue 10:14 Tue 10…" at bounding box center [611, 237] width 596 height 347
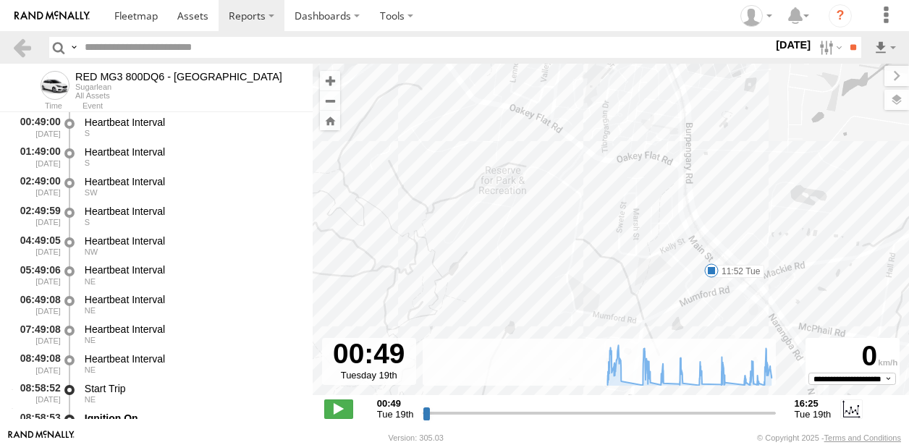
drag, startPoint x: 702, startPoint y: 235, endPoint x: 637, endPoint y: 109, distance: 142.5
click at [637, 109] on div "RED MG3 800DQ6 - QLD North 09:05 Tue 09:05 Tue 09:54 Tue 10:04 Tue 10:14 Tue 10…" at bounding box center [611, 237] width 596 height 347
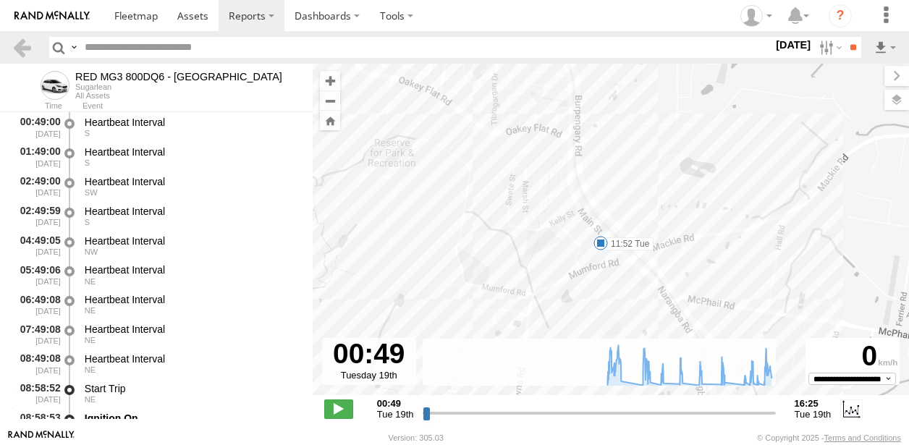
drag, startPoint x: 690, startPoint y: 271, endPoint x: 581, endPoint y: 256, distance: 109.6
click at [581, 256] on div "RED MG3 800DQ6 - QLD North 09:05 Tue 09:05 Tue 09:54 Tue 10:04 Tue 10:14 Tue 10…" at bounding box center [611, 237] width 596 height 347
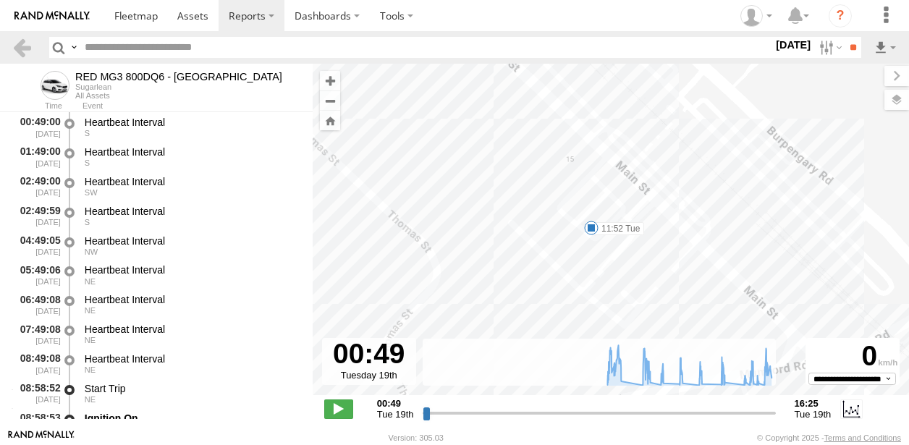
drag, startPoint x: 758, startPoint y: 214, endPoint x: 644, endPoint y: 323, distance: 158.2
click at [644, 323] on div "RED MG3 800DQ6 - QLD North 09:05 Tue 09:05 Tue 09:54 Tue 10:04 Tue 10:14 Tue 10…" at bounding box center [611, 237] width 596 height 347
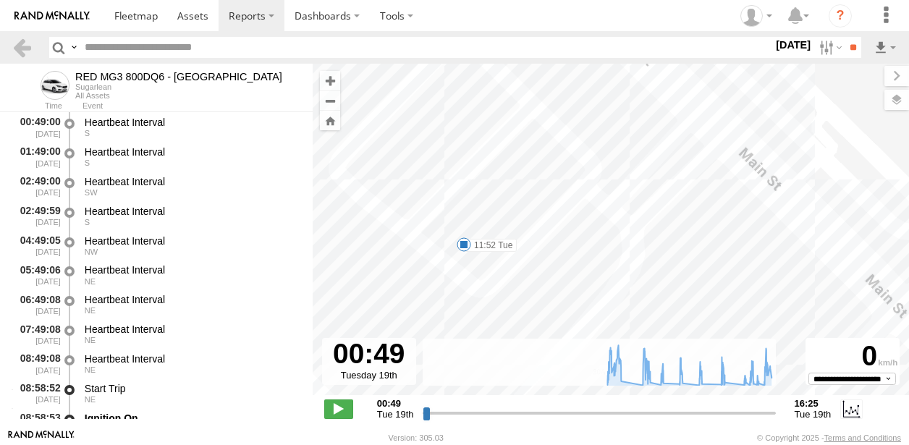
drag, startPoint x: 589, startPoint y: 139, endPoint x: 633, endPoint y: 323, distance: 189.3
click at [633, 323] on div "RED MG3 800DQ6 - QLD North 09:05 Tue 09:05 Tue 09:54 Tue 10:04 Tue 10:14 Tue 10…" at bounding box center [611, 237] width 596 height 347
click at [465, 243] on span at bounding box center [465, 244] width 14 height 14
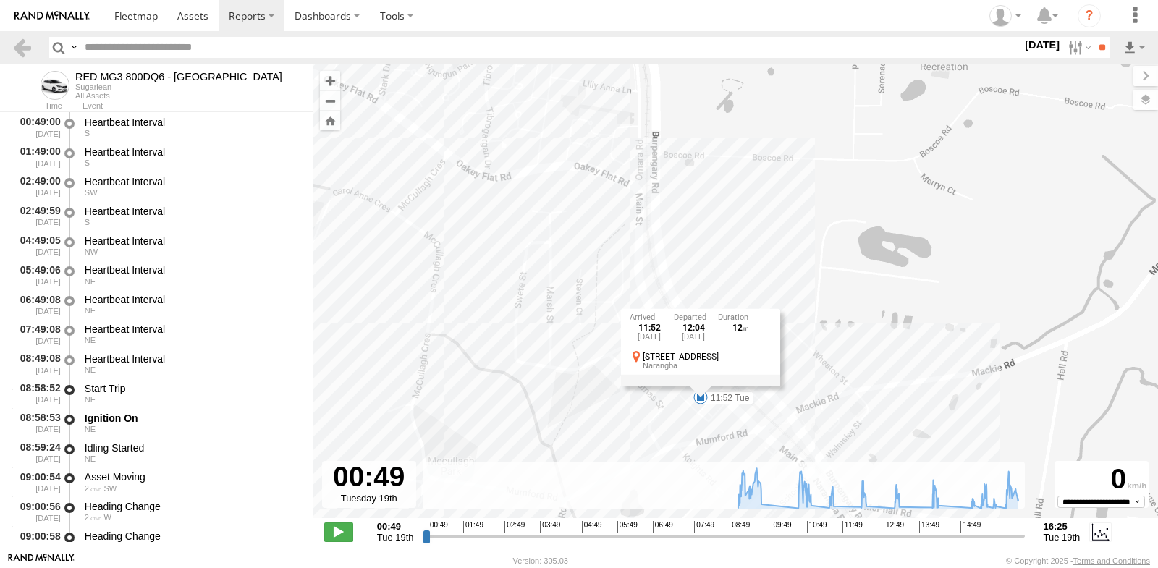
drag, startPoint x: 834, startPoint y: 281, endPoint x: 887, endPoint y: 446, distance: 173.3
click at [886, 447] on div "RED MG3 800DQ6 - [GEOGRAPHIC_DATA] 09:05 Tue 09:05 Tue 09:54 Tue 10:04 Tue 10:1…" at bounding box center [736, 299] width 846 height 470
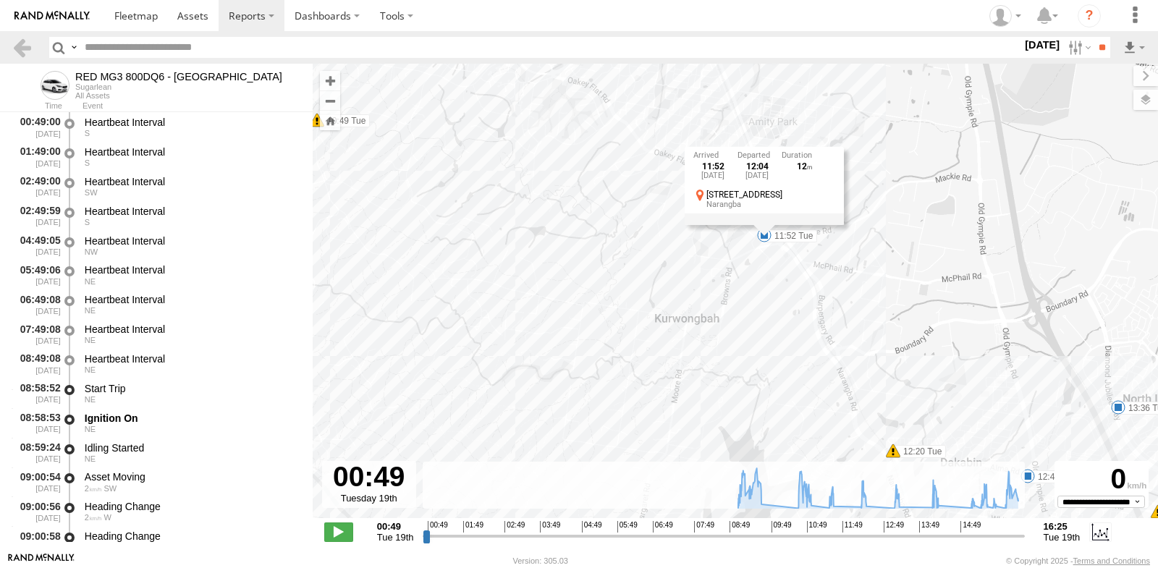
drag, startPoint x: 966, startPoint y: 358, endPoint x: 882, endPoint y: 163, distance: 212.1
click at [882, 163] on div "RED MG3 800DQ6 - [GEOGRAPHIC_DATA] 09:05 Tue 09:05 Tue 09:54 Tue 10:04 Tue 10:1…" at bounding box center [736, 299] width 846 height 470
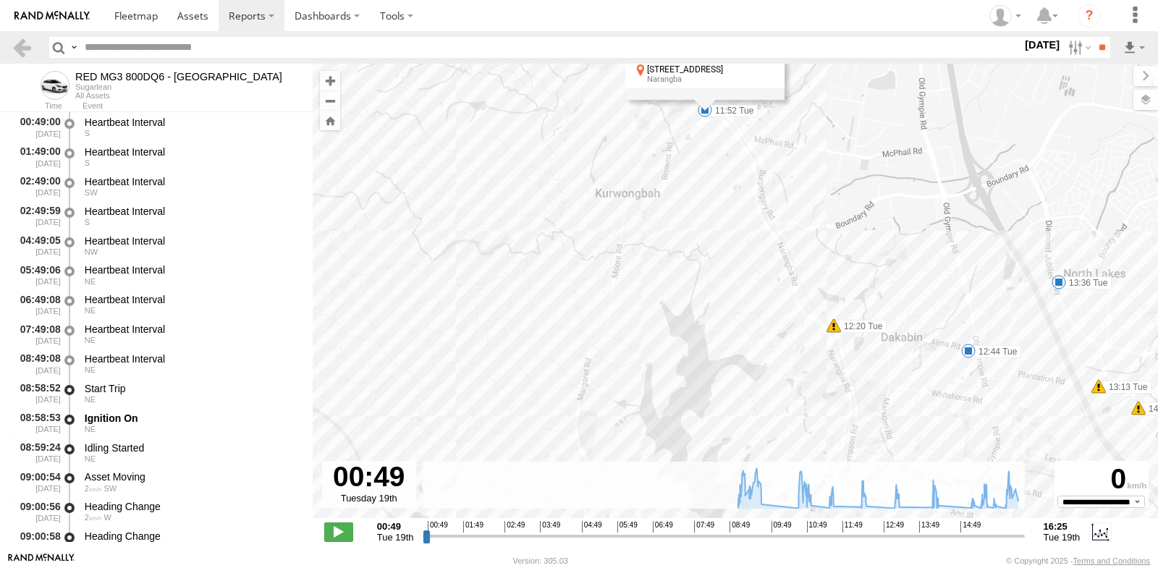
drag, startPoint x: 838, startPoint y: 292, endPoint x: 791, endPoint y: 188, distance: 114.4
click at [791, 188] on div "RED MG3 800DQ6 - [GEOGRAPHIC_DATA] 09:05 Tue 09:05 Tue 09:54 Tue 10:04 Tue 10:1…" at bounding box center [736, 299] width 846 height 470
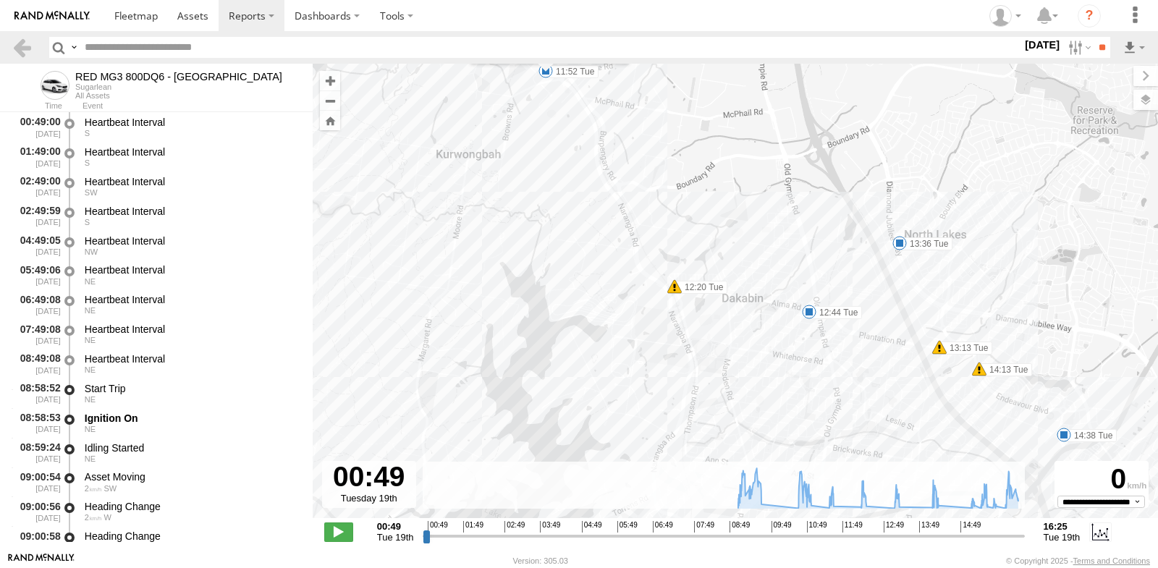
drag, startPoint x: 915, startPoint y: 304, endPoint x: 755, endPoint y: 265, distance: 164.7
click at [755, 265] on div "RED MG3 800DQ6 - [GEOGRAPHIC_DATA] 09:05 Tue 09:05 Tue 09:54 Tue 10:04 Tue 10:1…" at bounding box center [736, 299] width 846 height 470
click at [808, 311] on span at bounding box center [809, 312] width 14 height 14
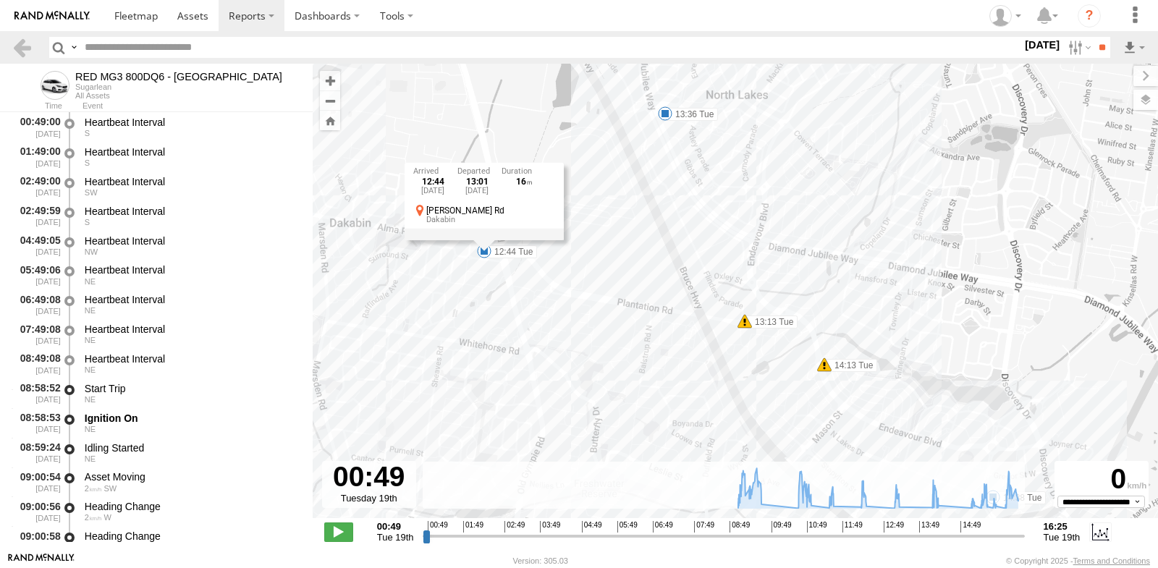
drag, startPoint x: 489, startPoint y: 237, endPoint x: 516, endPoint y: 284, distance: 54.5
click at [516, 284] on div "RED MG3 800DQ6 - [GEOGRAPHIC_DATA] 09:05 Tue 09:05 Tue 09:54 Tue 10:04 Tue 10:1…" at bounding box center [736, 299] width 846 height 470
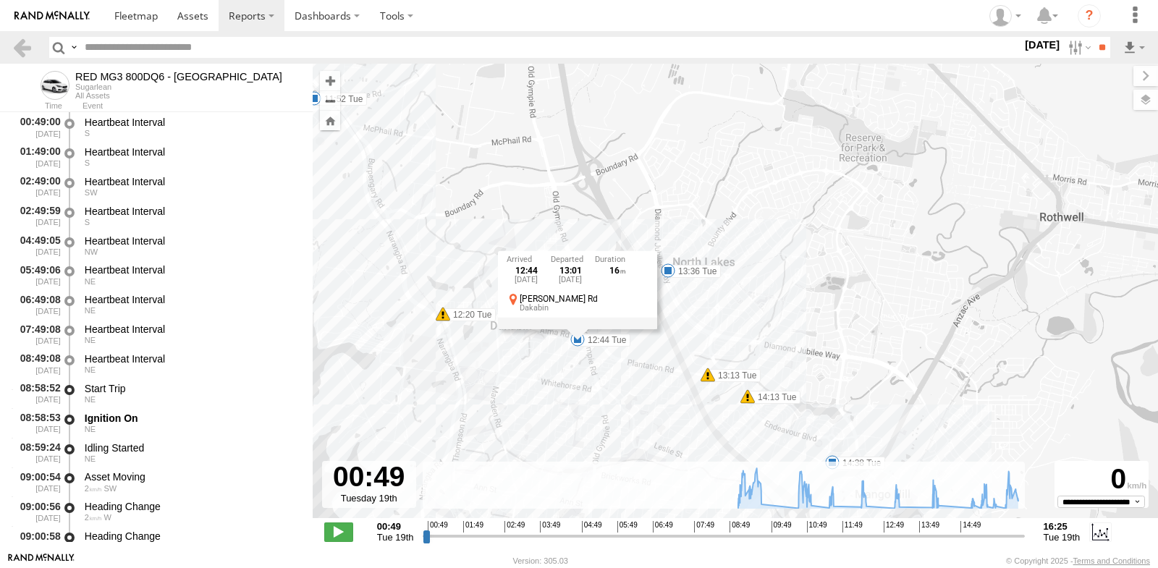
drag, startPoint x: 560, startPoint y: 278, endPoint x: 574, endPoint y: 384, distance: 107.4
click at [574, 384] on div "RED MG3 800DQ6 - [GEOGRAPHIC_DATA] 09:05 Tue 09:05 Tue 09:54 Tue 10:04 Tue 10:1…" at bounding box center [736, 299] width 846 height 470
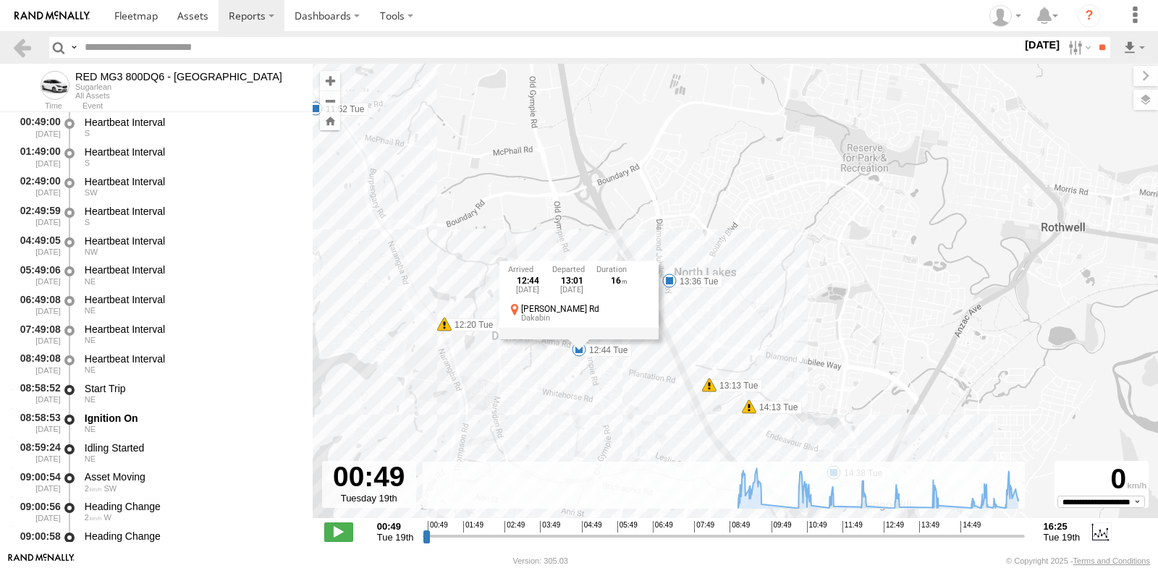
click at [749, 258] on div "RED MG3 800DQ6 - [GEOGRAPHIC_DATA] 09:05 Tue 09:05 Tue 09:54 Tue 10:04 Tue 10:1…" at bounding box center [736, 299] width 846 height 470
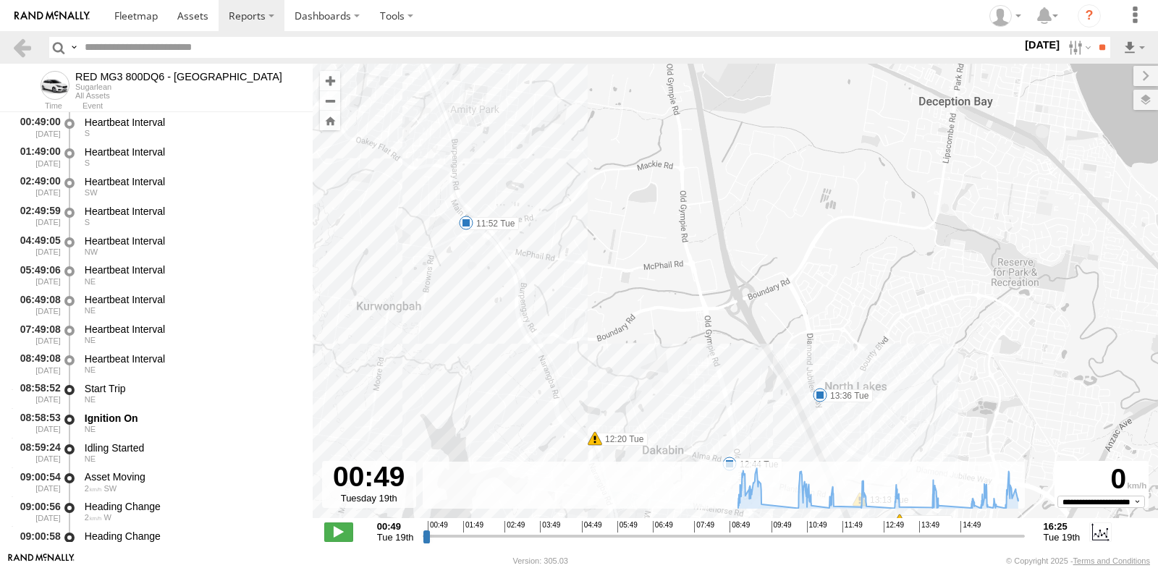
drag, startPoint x: 497, startPoint y: 245, endPoint x: 649, endPoint y: 362, distance: 192.0
click at [649, 362] on div "RED MG3 800DQ6 - QLD North 09:05 Tue 09:05 Tue 09:54 Tue 10:04 Tue 10:14 Tue 10…" at bounding box center [736, 299] width 846 height 470
click at [465, 220] on span at bounding box center [466, 223] width 14 height 14
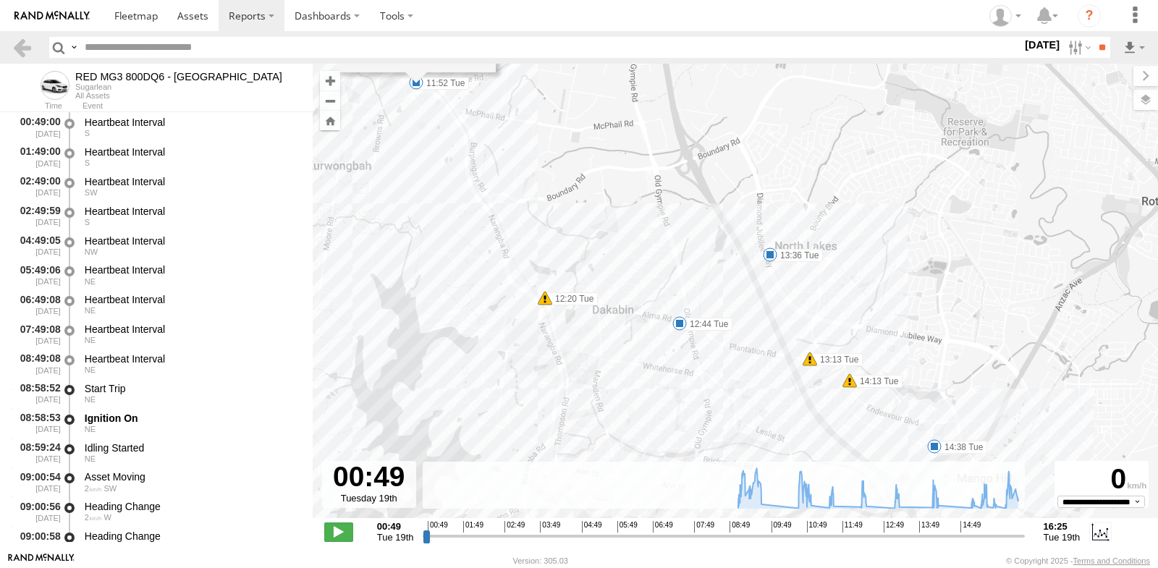
drag, startPoint x: 982, startPoint y: 373, endPoint x: 925, endPoint y: 174, distance: 206.2
click at [925, 174] on div "RED MG3 800DQ6 - [GEOGRAPHIC_DATA] 09:05 Tue 09:05 Tue 09:54 Tue 10:04 Tue 10:1…" at bounding box center [736, 299] width 846 height 470
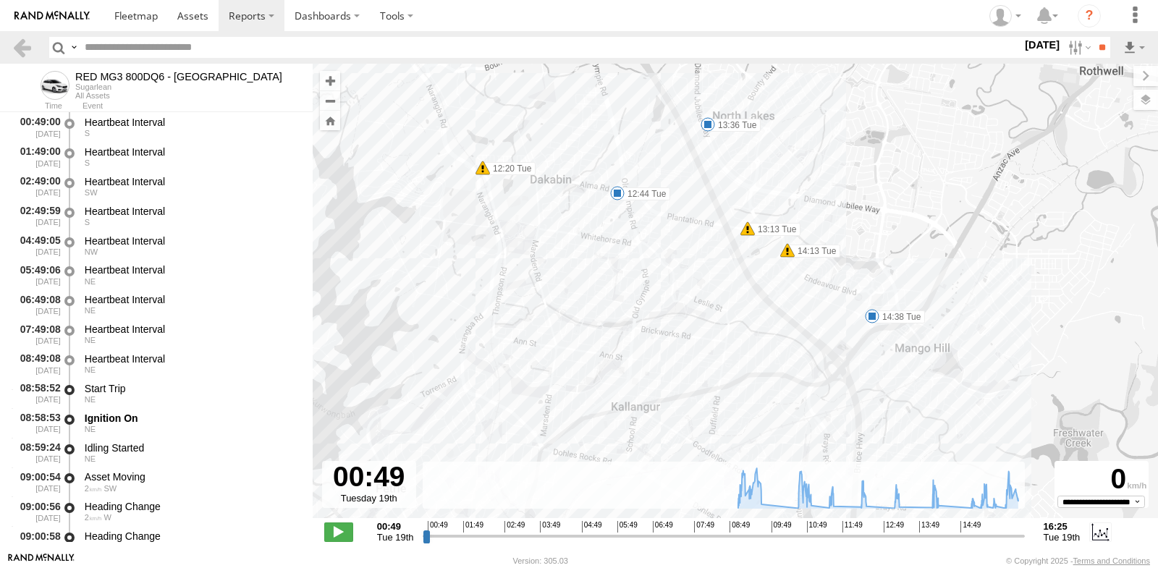
drag, startPoint x: 1011, startPoint y: 313, endPoint x: 921, endPoint y: 258, distance: 105.3
click at [949, 247] on div "RED MG3 800DQ6 - [GEOGRAPHIC_DATA] 09:05 Tue 09:05 Tue 09:54 Tue 10:04 Tue 10:1…" at bounding box center [736, 299] width 846 height 470
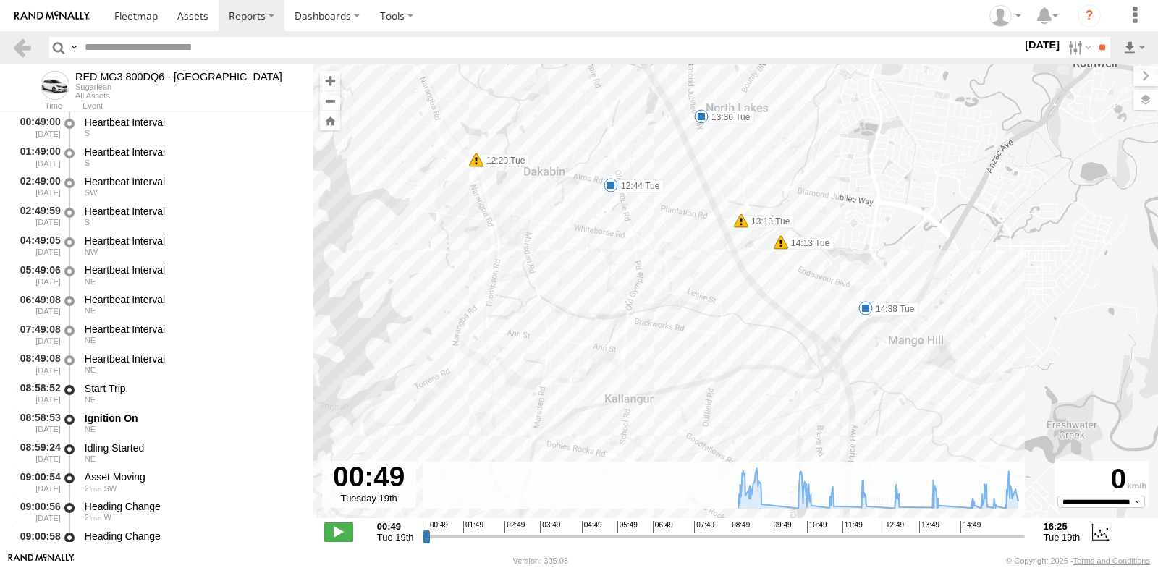
click at [864, 307] on span at bounding box center [866, 308] width 14 height 14
click at [983, 336] on div "RED MG3 800DQ6 - [GEOGRAPHIC_DATA] 09:05 Tue 09:05 Tue 09:54 Tue 10:04 Tue 10:1…" at bounding box center [736, 299] width 846 height 470
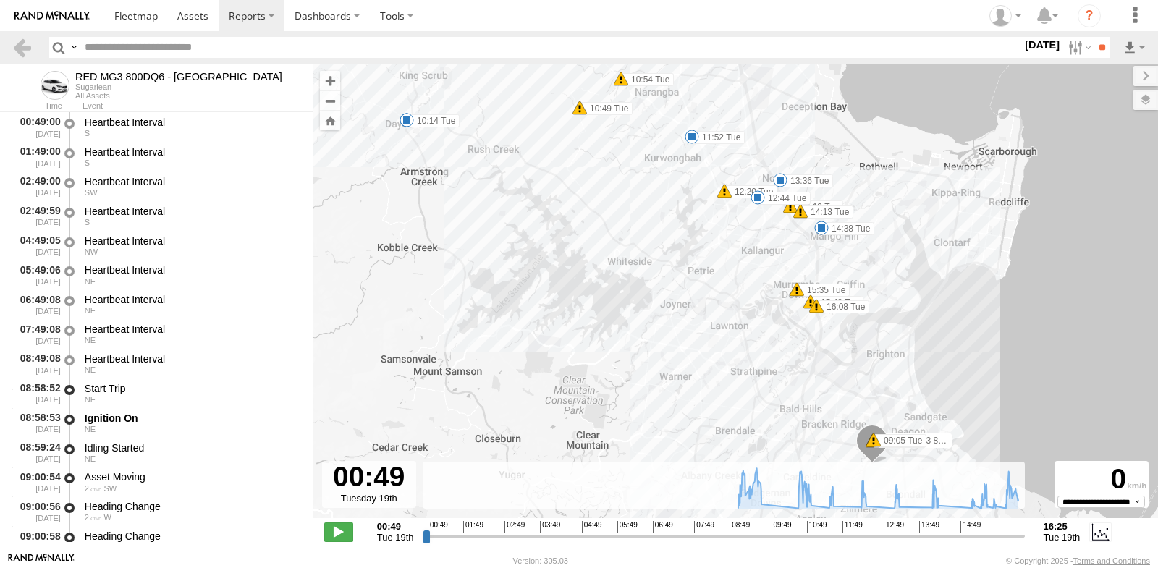
drag, startPoint x: 916, startPoint y: 371, endPoint x: 816, endPoint y: 274, distance: 139.2
click at [828, 261] on div "RED MG3 800DQ6 - QLD North 09:05 Tue 09:05 Tue 09:54 Tue 10:04 Tue 10:14 Tue 10…" at bounding box center [736, 299] width 846 height 470
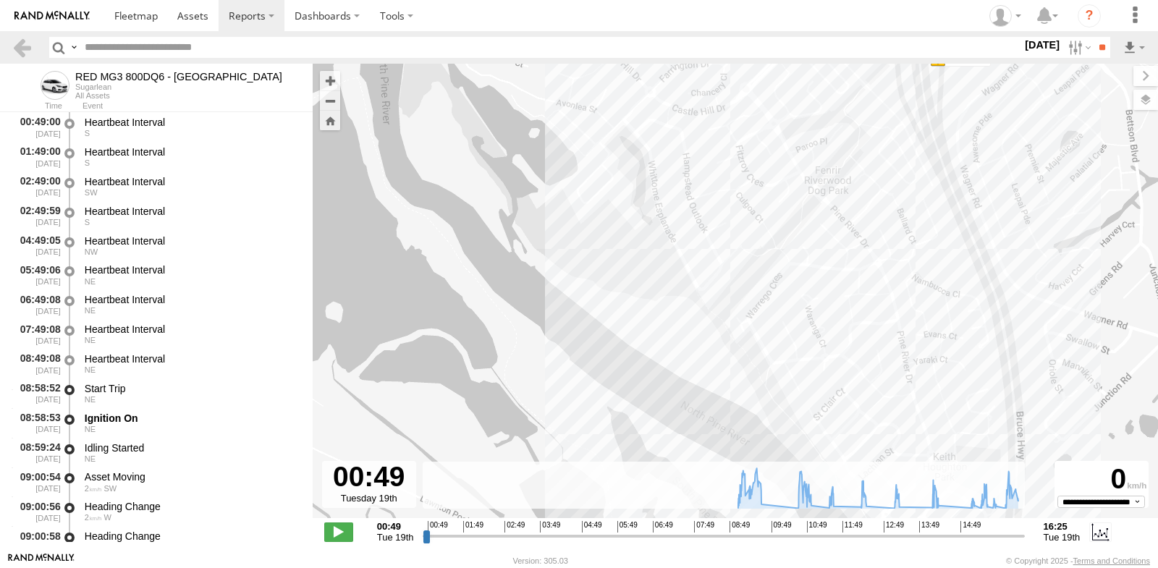
drag, startPoint x: 780, startPoint y: 215, endPoint x: 742, endPoint y: 416, distance: 204.2
click at [754, 411] on div "RED MG3 800DQ6 - QLD North 09:05 Tue 09:05 Tue 09:54 Tue 10:04 Tue 10:14 Tue 10…" at bounding box center [736, 299] width 846 height 470
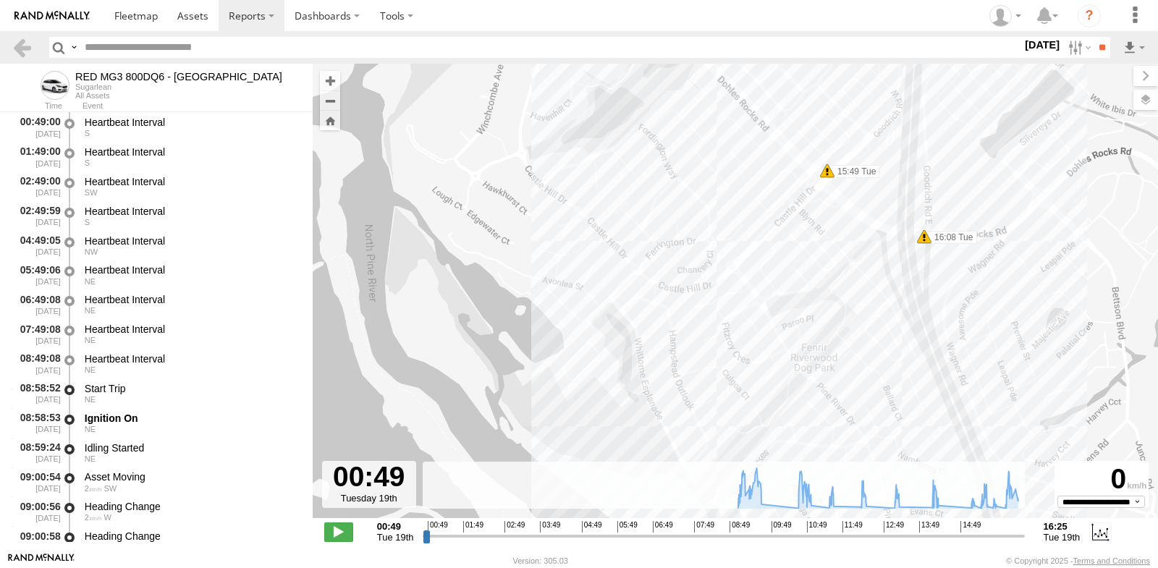
drag, startPoint x: 766, startPoint y: 336, endPoint x: 775, endPoint y: 499, distance: 163.1
click at [775, 498] on div "← Move left → Move right ↑ Move up ↓ Move down + Zoom in - Zoom out Home Jump l…" at bounding box center [736, 308] width 846 height 489
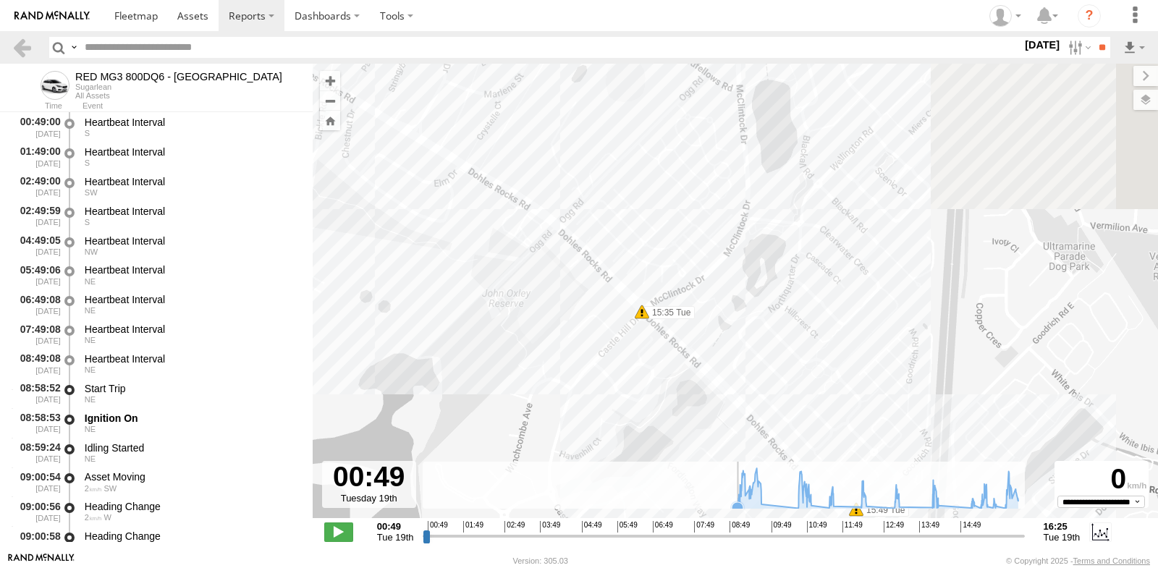
drag, startPoint x: 668, startPoint y: 324, endPoint x: 693, endPoint y: 491, distance: 168.3
click at [693, 491] on div "← Move left → Move right ↑ Move up ↓ Move down + Zoom in - Zoom out Home Jump l…" at bounding box center [736, 308] width 846 height 489
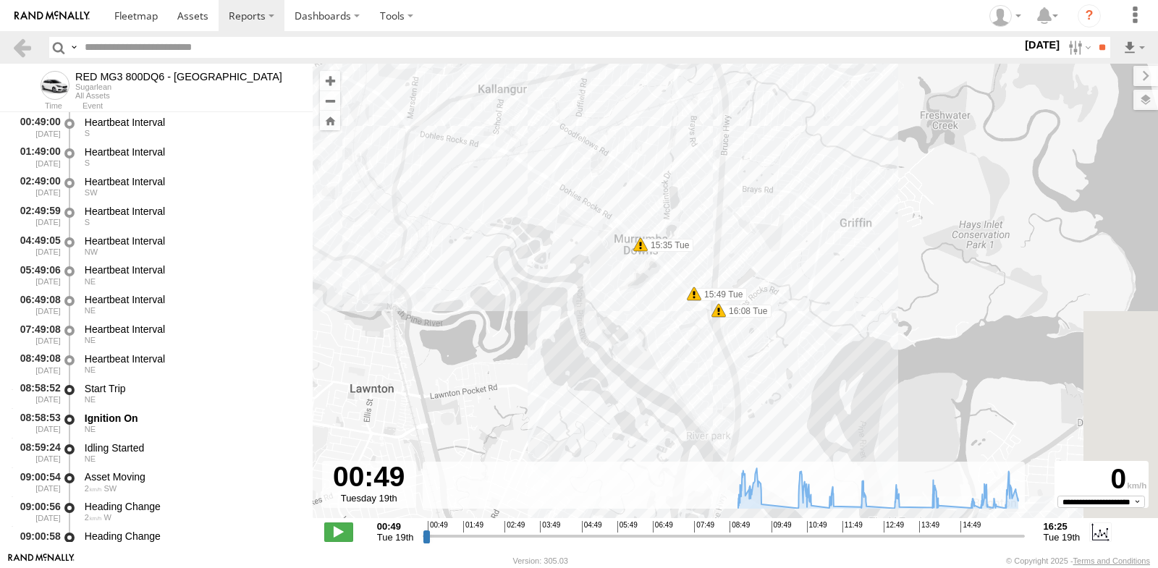
drag, startPoint x: 780, startPoint y: 370, endPoint x: 655, endPoint y: 303, distance: 141.8
click at [655, 303] on div "RED MG3 800DQ6 - QLD North 09:05 Tue 09:05 Tue 09:54 Tue 10:04 Tue 10:14 Tue 10…" at bounding box center [736, 299] width 846 height 470
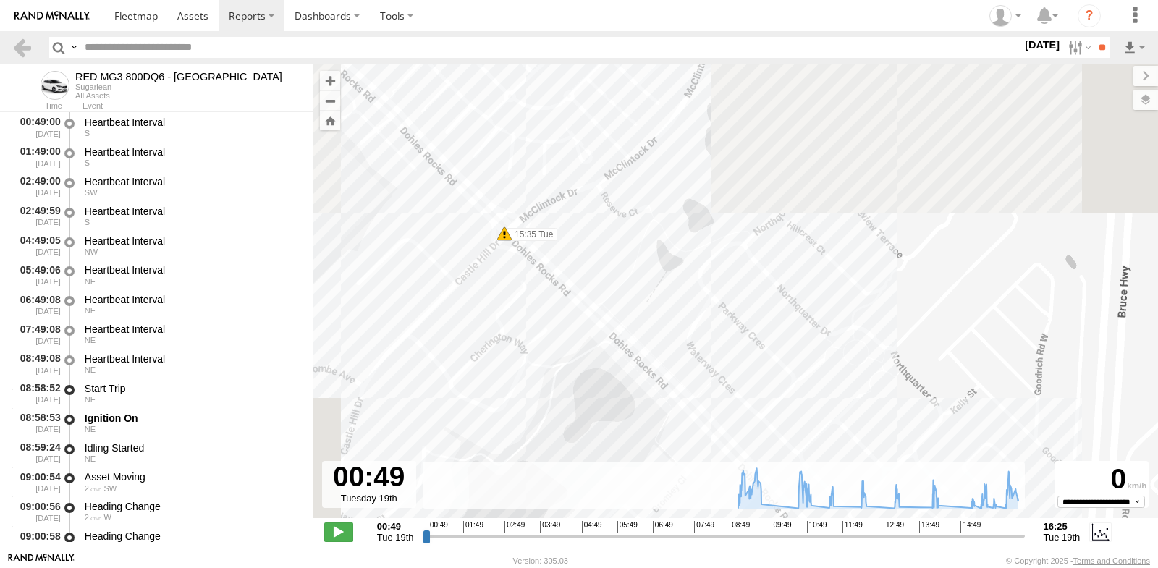
drag, startPoint x: 663, startPoint y: 168, endPoint x: 712, endPoint y: 364, distance: 202.1
click at [712, 364] on div "RED MG3 800DQ6 - QLD North 09:05 Tue 09:05 Tue 09:54 Tue 10:04 Tue 10:14 Tue 10…" at bounding box center [736, 299] width 846 height 470
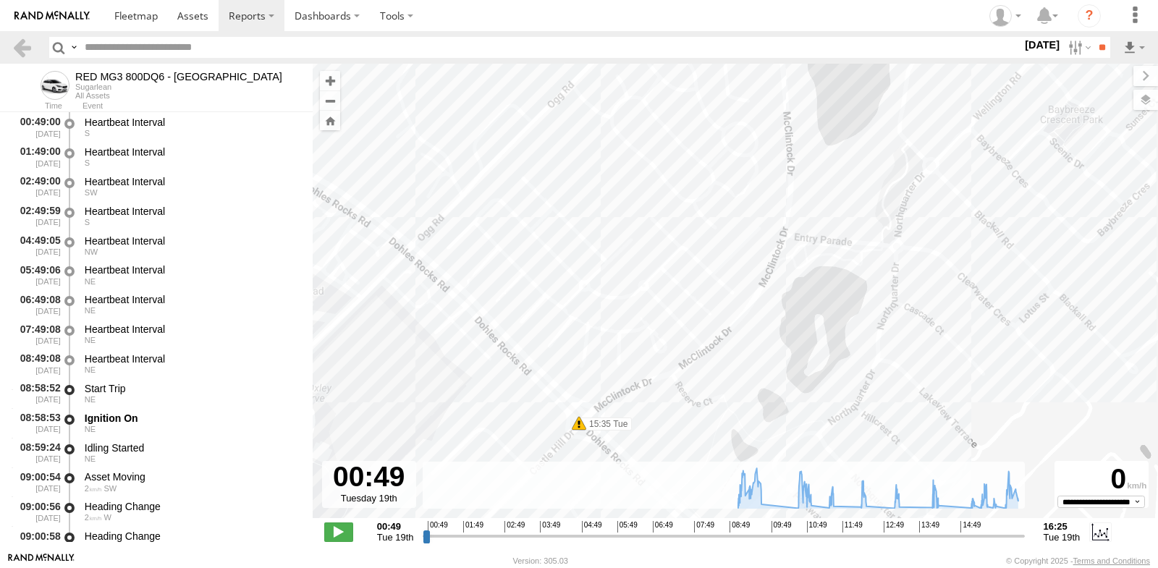
drag, startPoint x: 688, startPoint y: 250, endPoint x: 753, endPoint y: 389, distance: 153.9
click at [753, 389] on div "RED MG3 800DQ6 - QLD North 09:05 Tue 09:05 Tue 09:54 Tue 10:04 Tue 10:14 Tue 10…" at bounding box center [736, 299] width 846 height 470
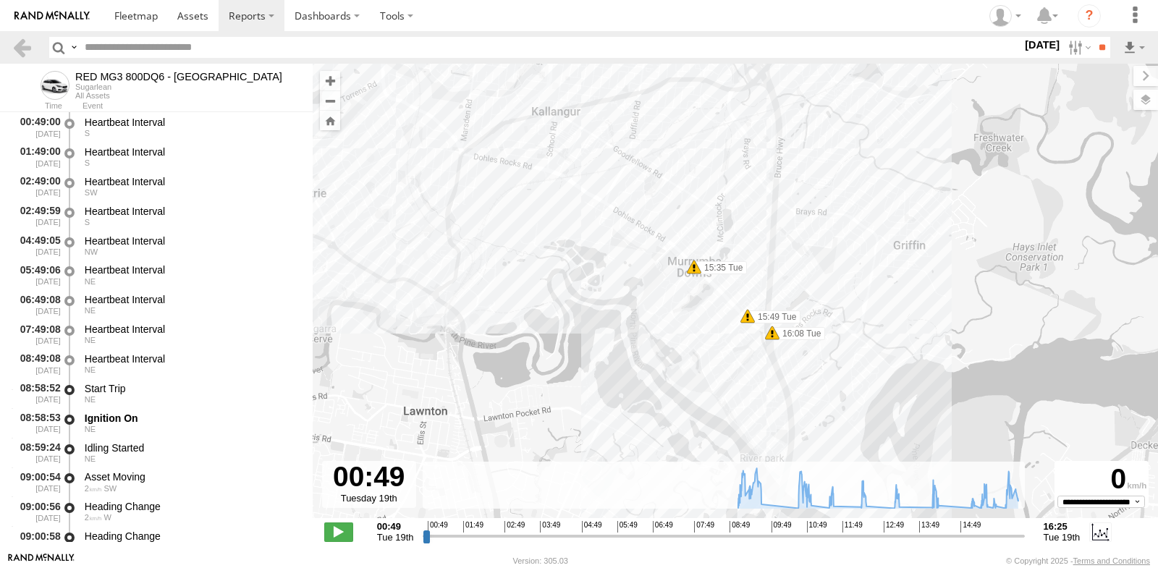
drag, startPoint x: 904, startPoint y: 315, endPoint x: 773, endPoint y: 233, distance: 154.5
click at [775, 237] on div "RED MG3 800DQ6 - QLD North 09:05 Tue 09:05 Tue 09:54 Tue 10:04 Tue 10:14 Tue 10…" at bounding box center [736, 299] width 846 height 470
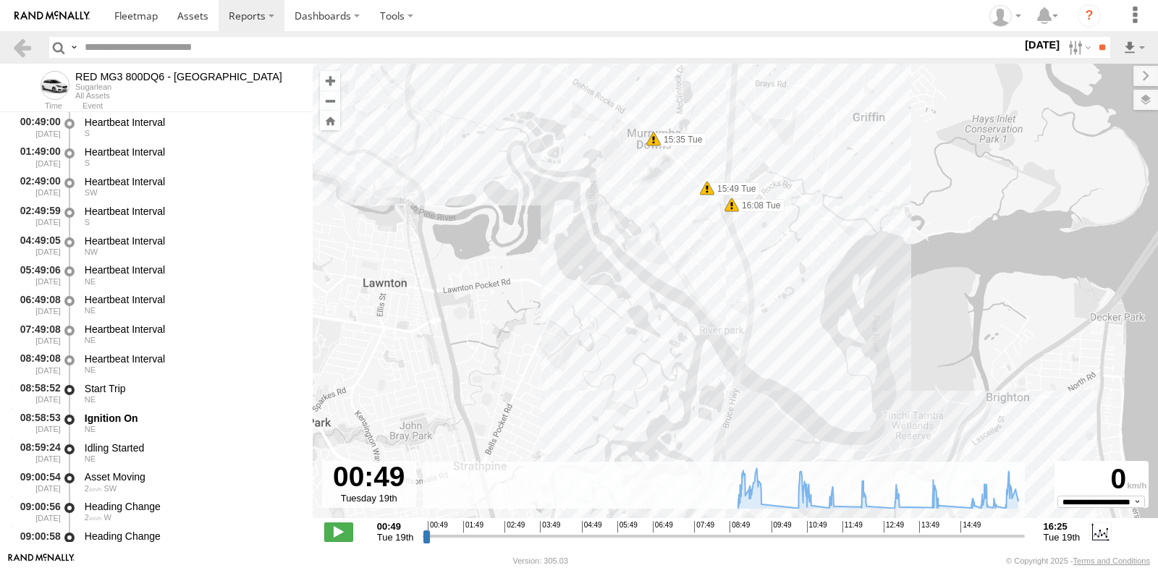
drag, startPoint x: 833, startPoint y: 308, endPoint x: 822, endPoint y: 160, distance: 148.1
click at [822, 160] on div "RED MG3 800DQ6 - QLD North 09:05 Tue 09:05 Tue 09:54 Tue 10:04 Tue 10:14 Tue 10…" at bounding box center [736, 299] width 846 height 470
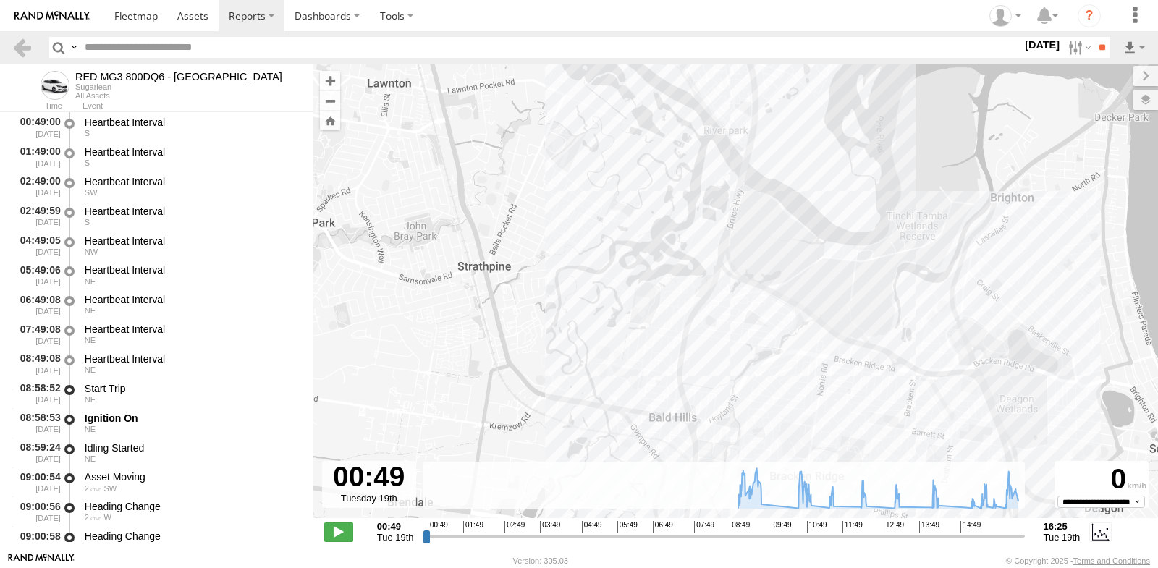
drag, startPoint x: 827, startPoint y: 276, endPoint x: 824, endPoint y: 114, distance: 161.5
click at [824, 115] on div "RED MG3 800DQ6 - QLD North 09:05 Tue 09:05 Tue 09:54 Tue 10:04 Tue 10:14 Tue 10…" at bounding box center [736, 299] width 846 height 470
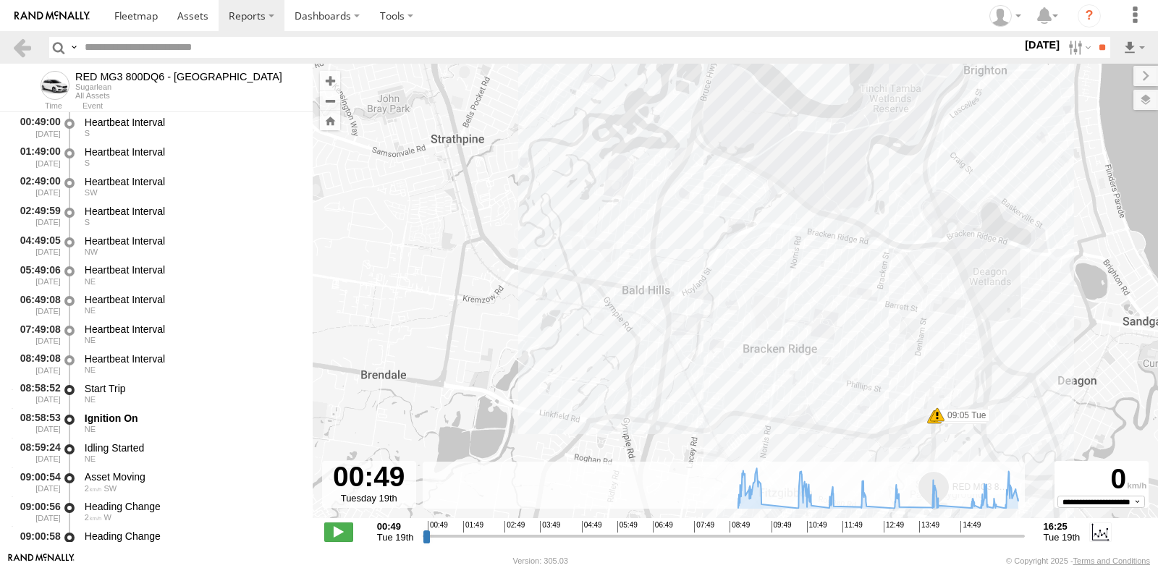
drag, startPoint x: 800, startPoint y: 245, endPoint x: 776, endPoint y: 125, distance: 122.5
click at [776, 125] on div "RED MG3 800DQ6 - QLD North 09:05 Tue 09:05 Tue 09:54 Tue 10:04 Tue 10:14 Tue 10…" at bounding box center [736, 299] width 846 height 470
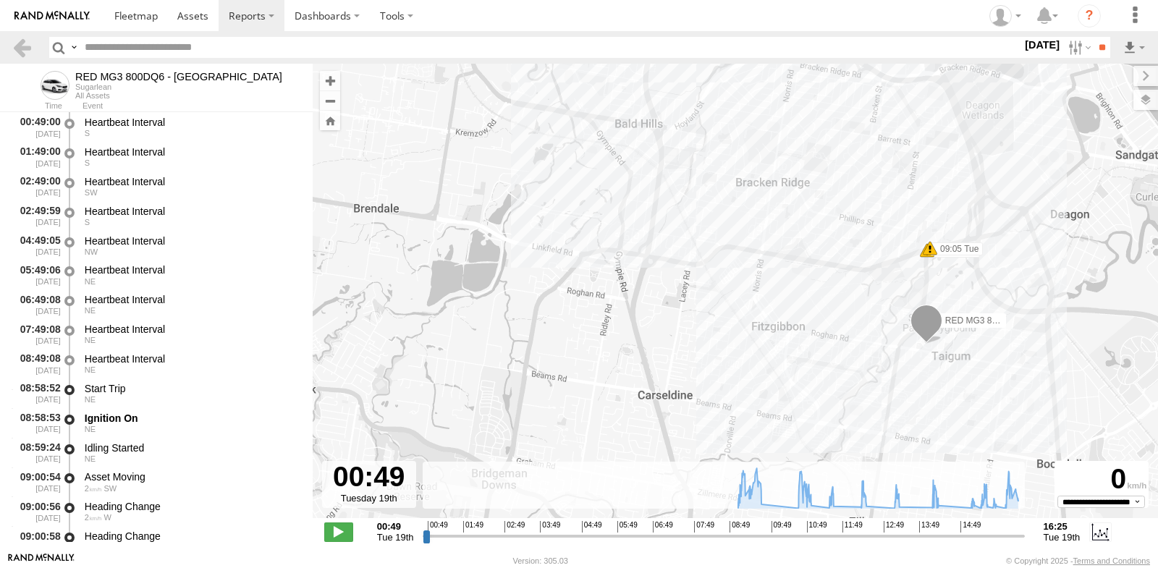
drag, startPoint x: 758, startPoint y: 312, endPoint x: 759, endPoint y: 164, distance: 148.4
click at [759, 164] on div "RED MG3 800DQ6 - QLD North 09:05 Tue 09:05 Tue 09:54 Tue 10:04 Tue 10:14 Tue 10…" at bounding box center [736, 299] width 846 height 470
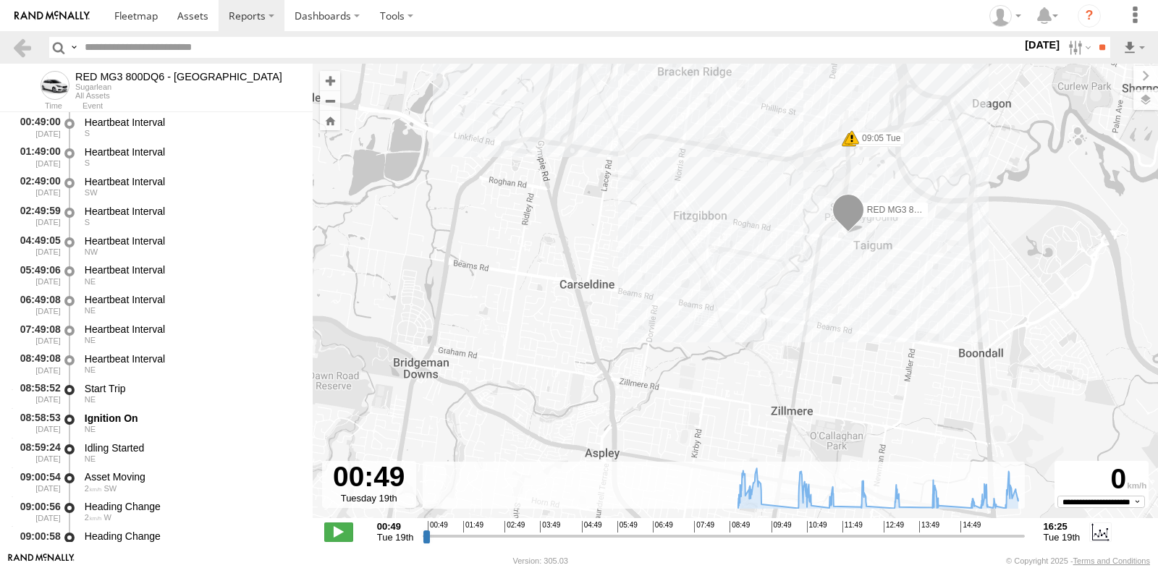
drag, startPoint x: 737, startPoint y: 317, endPoint x: 661, endPoint y: 222, distance: 121.5
click at [661, 222] on div "RED MG3 800DQ6 - QLD North 09:05 Tue 09:05 Tue 09:54 Tue 10:04 Tue 10:14 Tue 10…" at bounding box center [736, 299] width 846 height 470
click at [854, 139] on span at bounding box center [852, 137] width 14 height 14
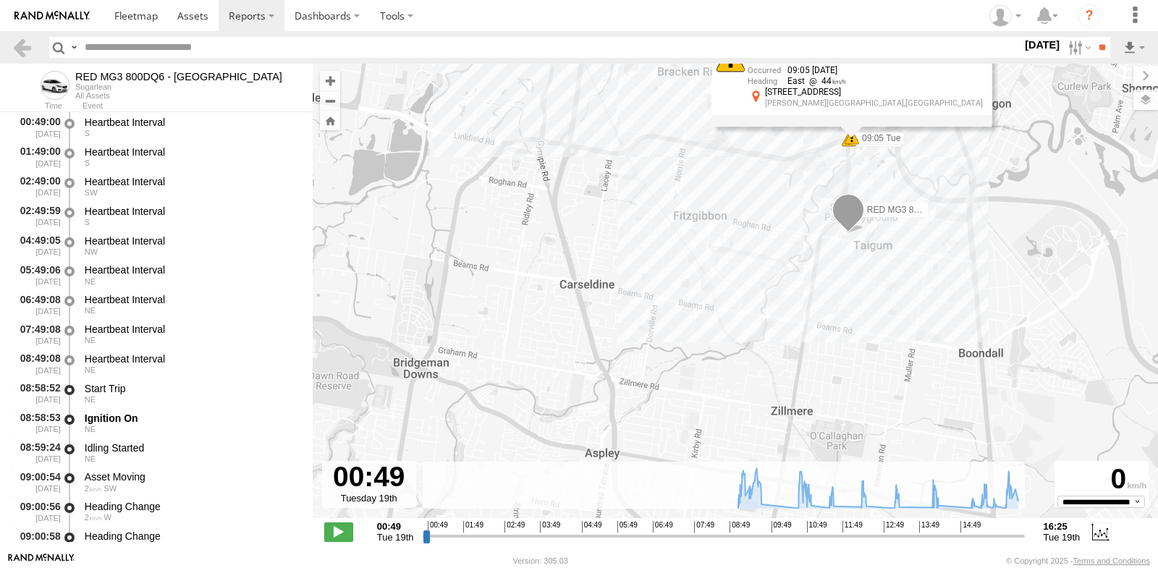
click at [848, 126] on div "Harsh Right Cornering 09:05 [DATE] East 44 [STREET_ADDRESS][PERSON_NAME]" at bounding box center [852, 82] width 280 height 87
click at [845, 126] on div "Harsh Right Cornering 09:05 [DATE] East 44 [STREET_ADDRESS][PERSON_NAME]" at bounding box center [852, 82] width 280 height 87
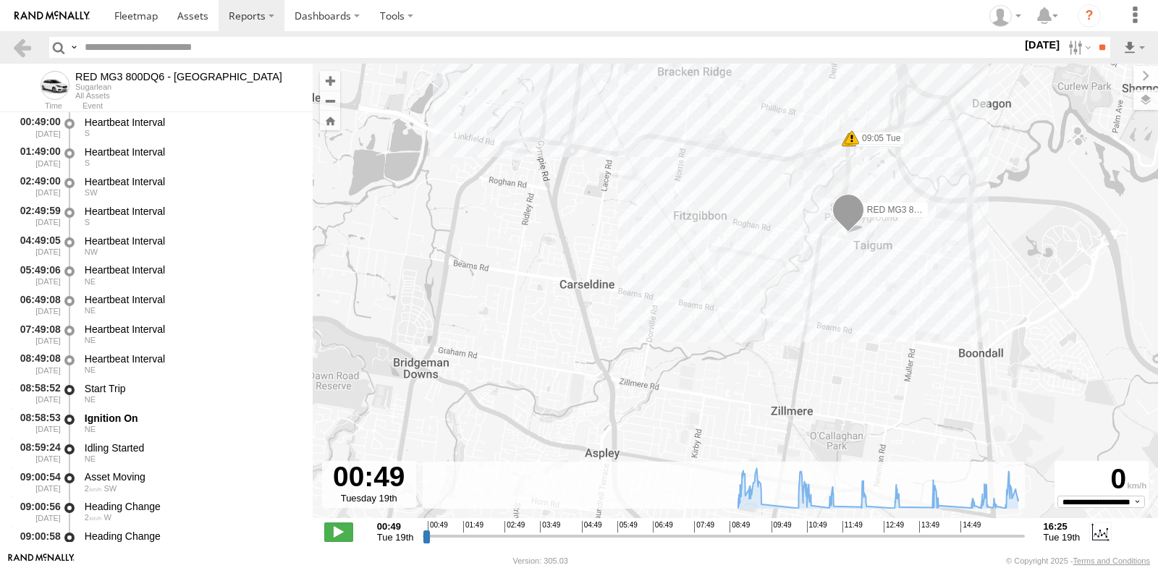
click at [843, 143] on span at bounding box center [849, 139] width 14 height 14
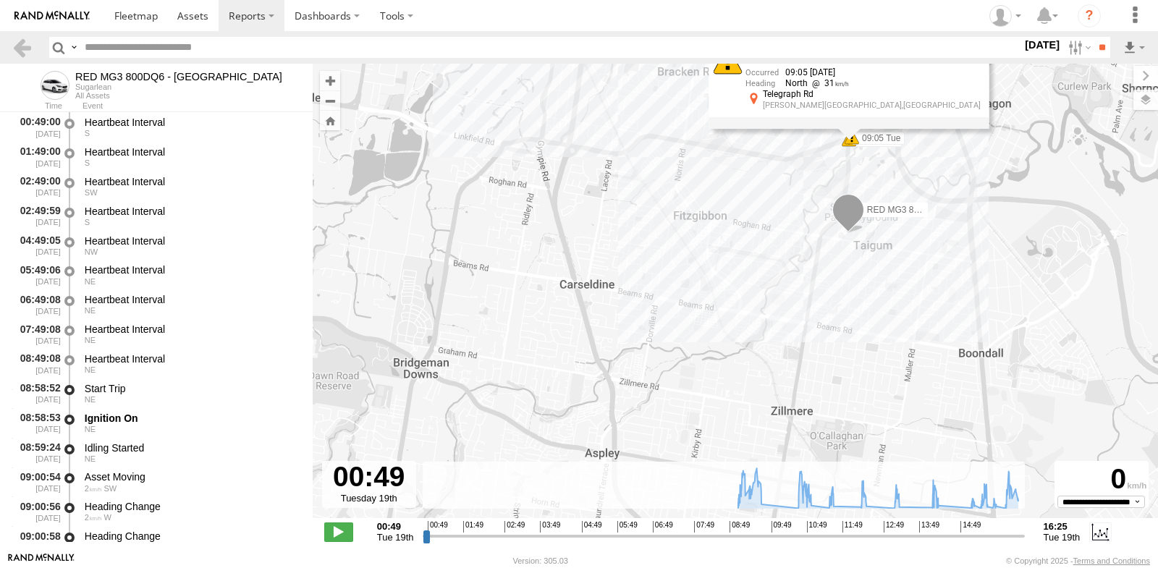
click at [888, 159] on div "RED MG3 800DQ6 - [GEOGRAPHIC_DATA] 09:05 Tue 09:05 Tue 09:54 Tue 10:04 Tue 10:1…" at bounding box center [736, 299] width 846 height 470
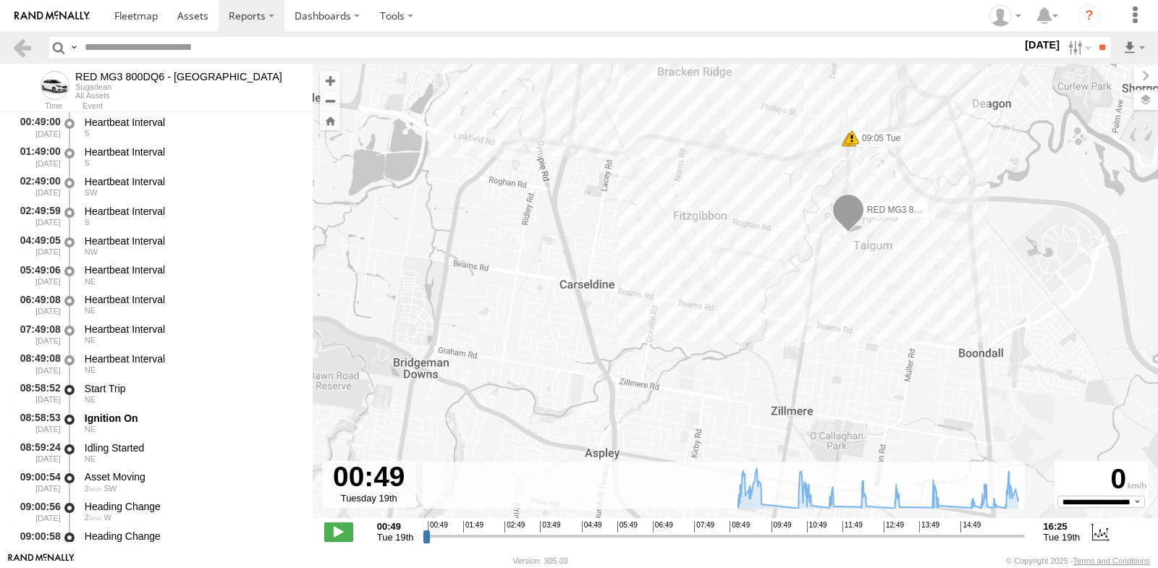
click at [857, 148] on div "RED MG3 800DQ6 - QLD North 09:05 Tue 09:05 Tue 09:54 Tue 10:04 Tue 10:14 Tue 10…" at bounding box center [736, 299] width 846 height 470
click at [851, 135] on span at bounding box center [852, 137] width 14 height 14
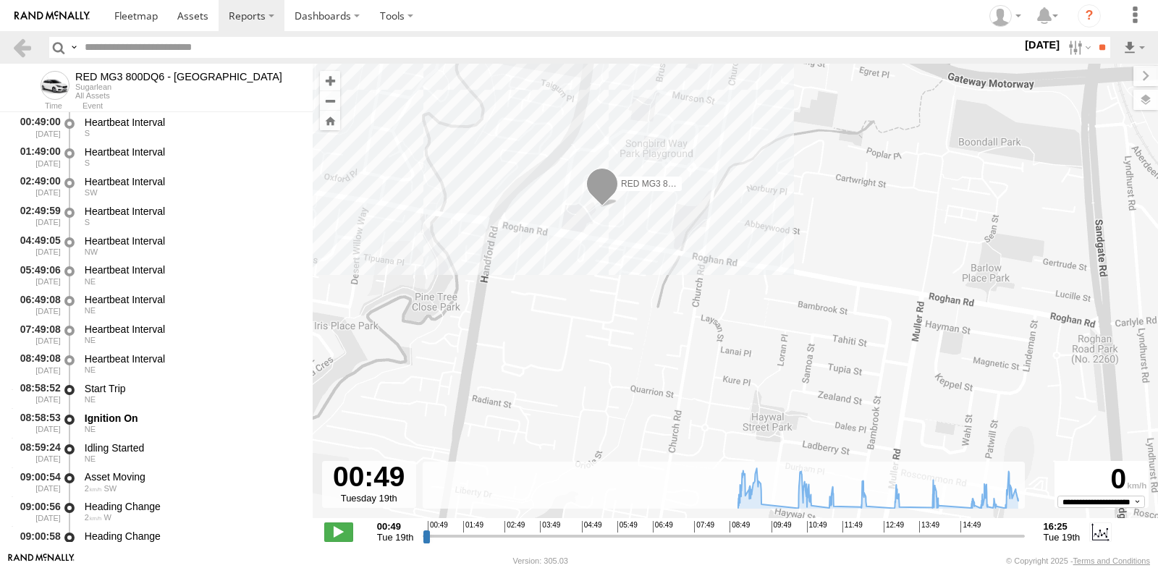
drag, startPoint x: 917, startPoint y: 232, endPoint x: 877, endPoint y: 207, distance: 47.8
click at [877, 207] on div "RED MG3 800DQ6 - [GEOGRAPHIC_DATA] 09:05 Tue 09:05 Tue 09:54 Tue 10:04 Tue 10:1…" at bounding box center [736, 299] width 846 height 470
click at [599, 193] on span at bounding box center [602, 187] width 32 height 39
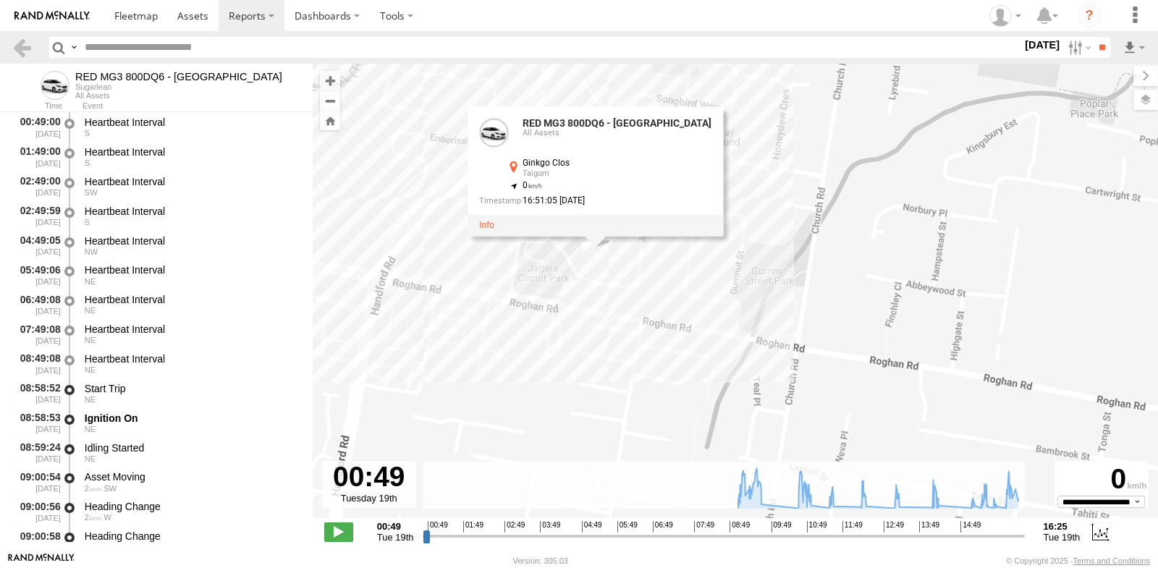
click at [596, 237] on div "RED MG3 800DQ6 - QLD North All Assets Ginkgo Clos Taigum -27.34071 , 153.04485 …" at bounding box center [596, 171] width 256 height 130
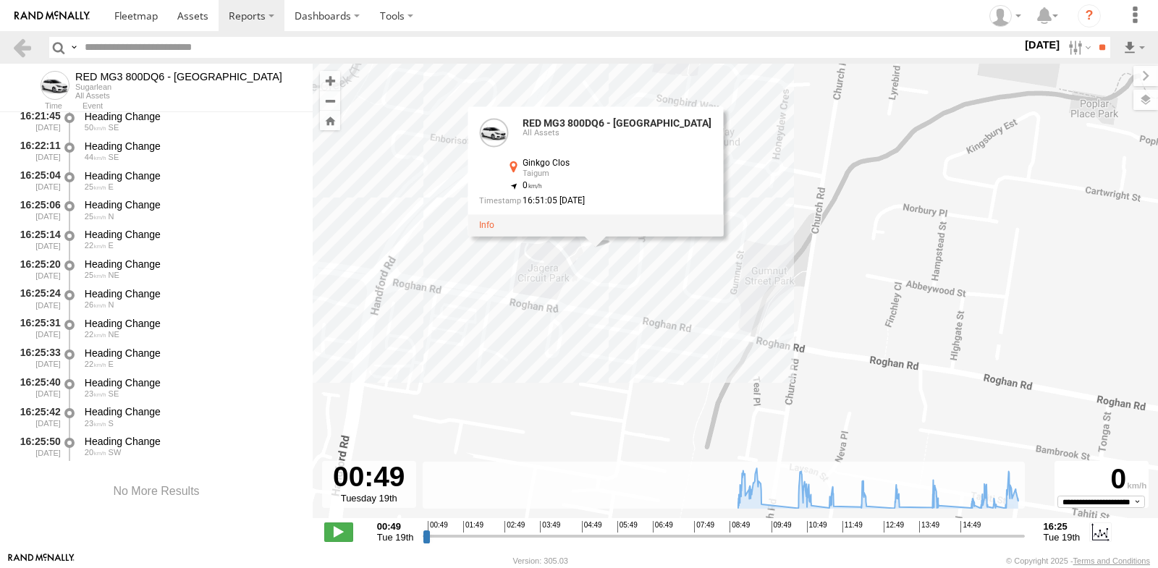
scroll to position [13793, 0]
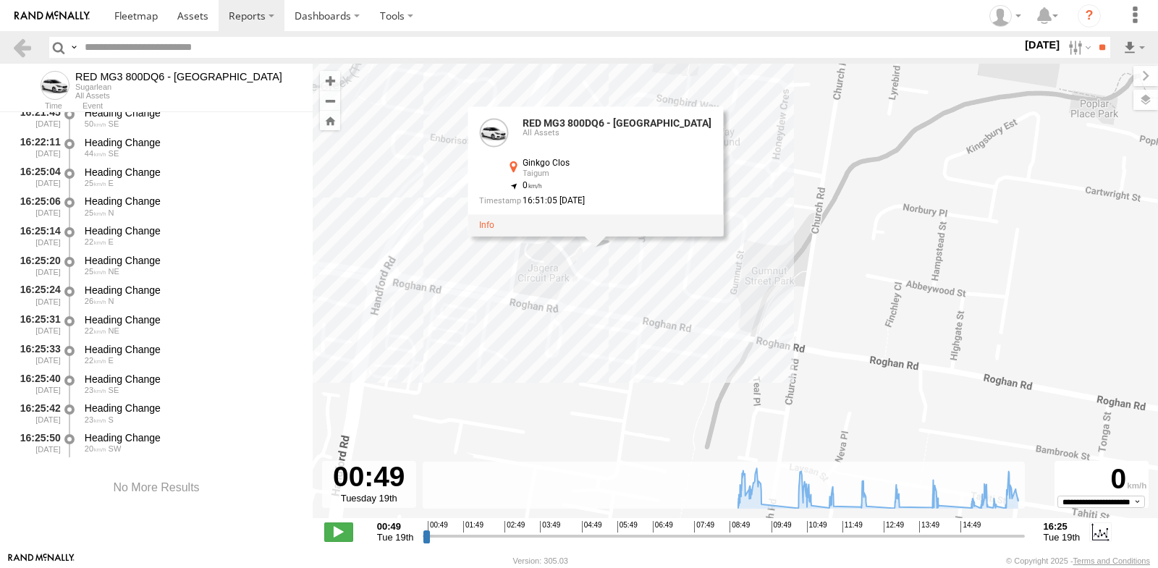
click at [565, 202] on div "16:51:05 [DATE]" at bounding box center [595, 200] width 232 height 9
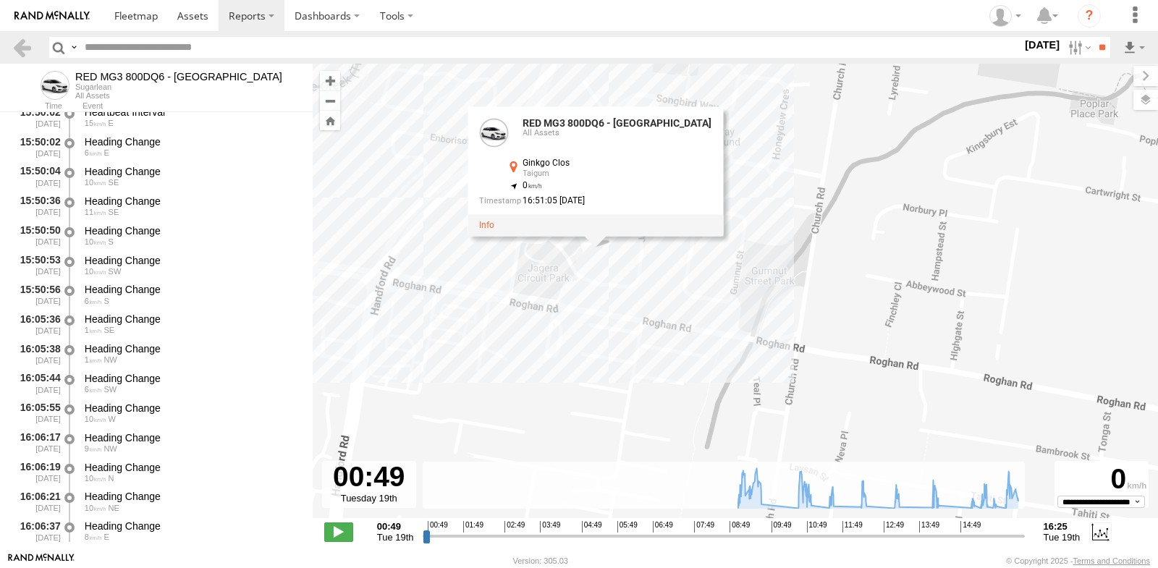
scroll to position [12635, 0]
